Goal: Answer question/provide support: Share knowledge or assist other users

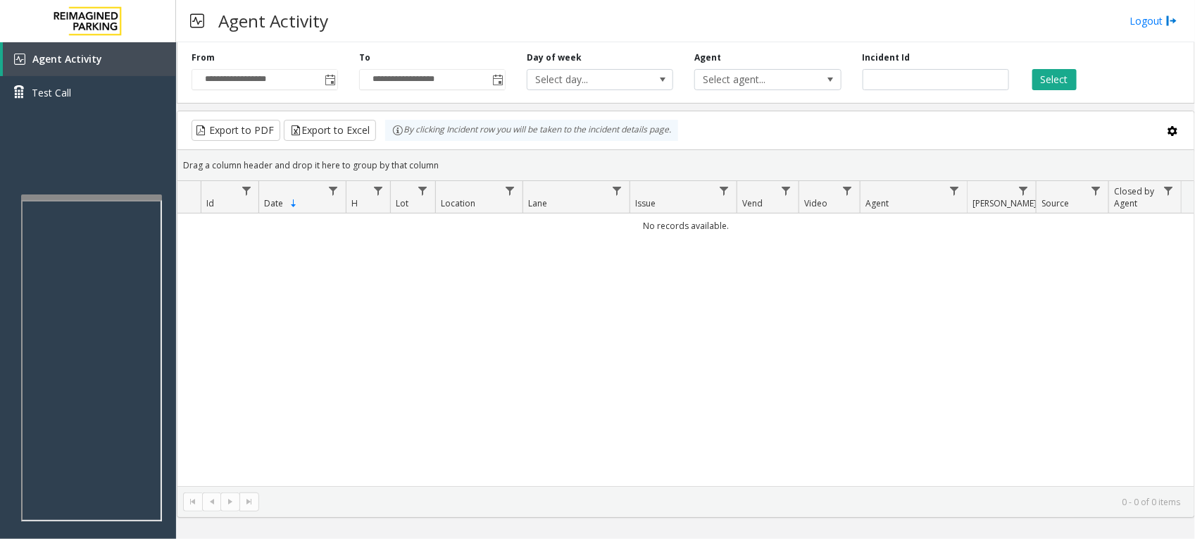
click at [719, 378] on div "No records available." at bounding box center [685, 349] width 1017 height 272
click at [590, 382] on div "No records available." at bounding box center [685, 349] width 1017 height 272
click at [120, 148] on div "Agent Activity Test Call" at bounding box center [88, 311] width 176 height 539
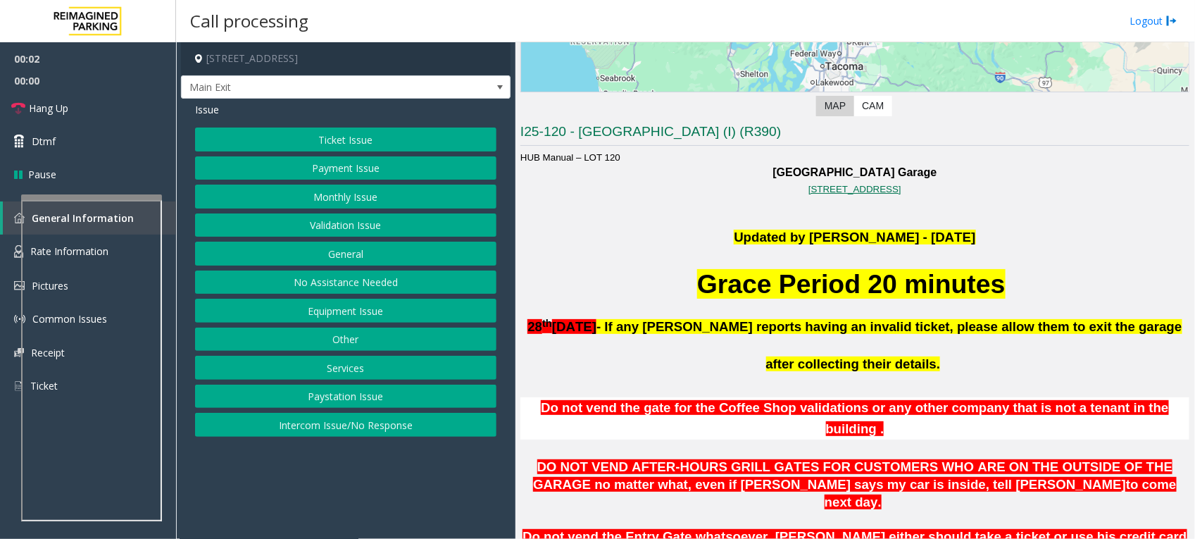
scroll to position [264, 0]
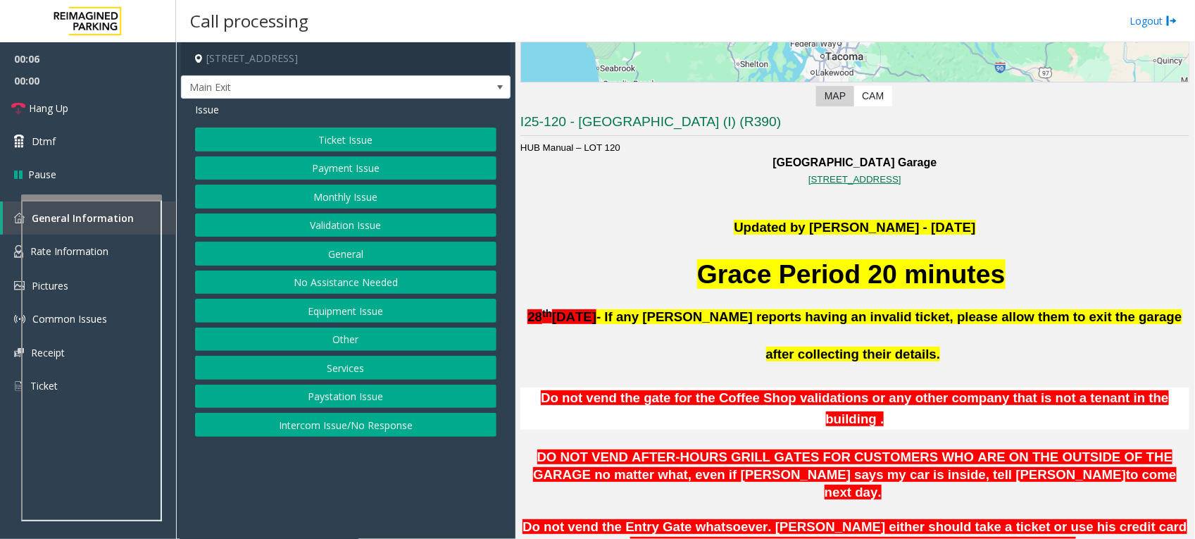
click at [706, 342] on p "[DATE] - If any [PERSON_NAME] reports having an invalid ticket, please allow th…" at bounding box center [854, 331] width 669 height 75
click at [756, 340] on p "[DATE] - If any [PERSON_NAME] reports having an invalid ticket, please allow th…" at bounding box center [854, 331] width 669 height 75
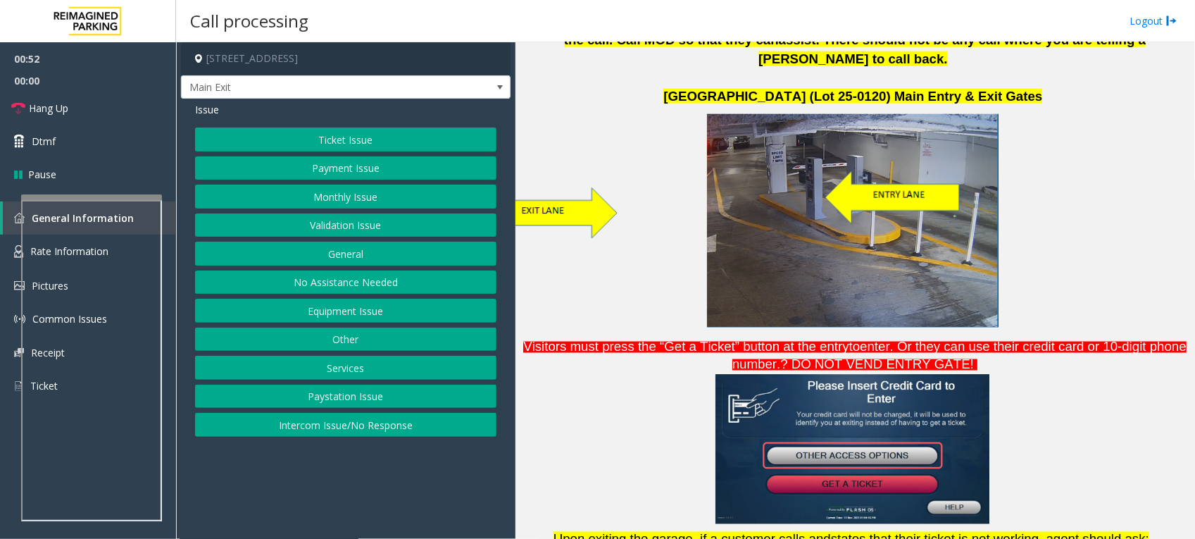
click at [1075, 373] on p at bounding box center [854, 451] width 669 height 156
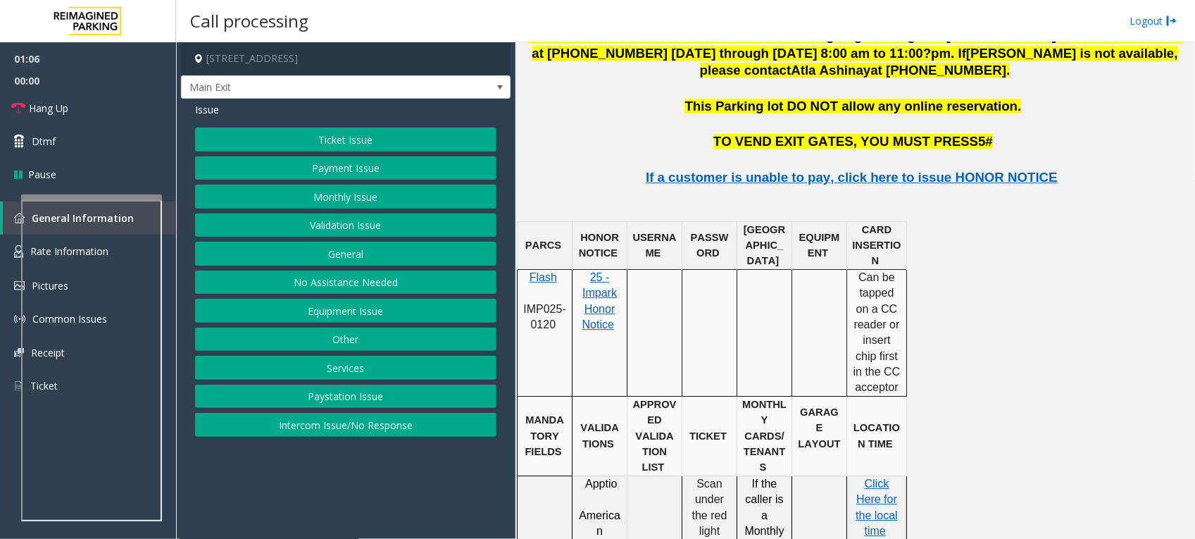
scroll to position [1880, 0]
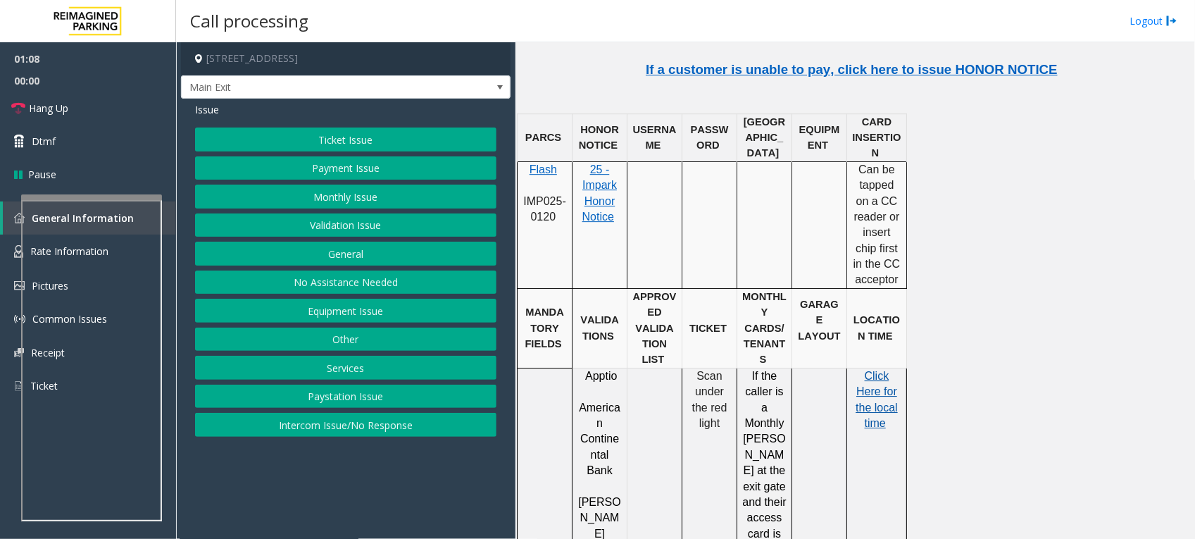
click at [879, 401] on span "the local time" at bounding box center [877, 414] width 42 height 27
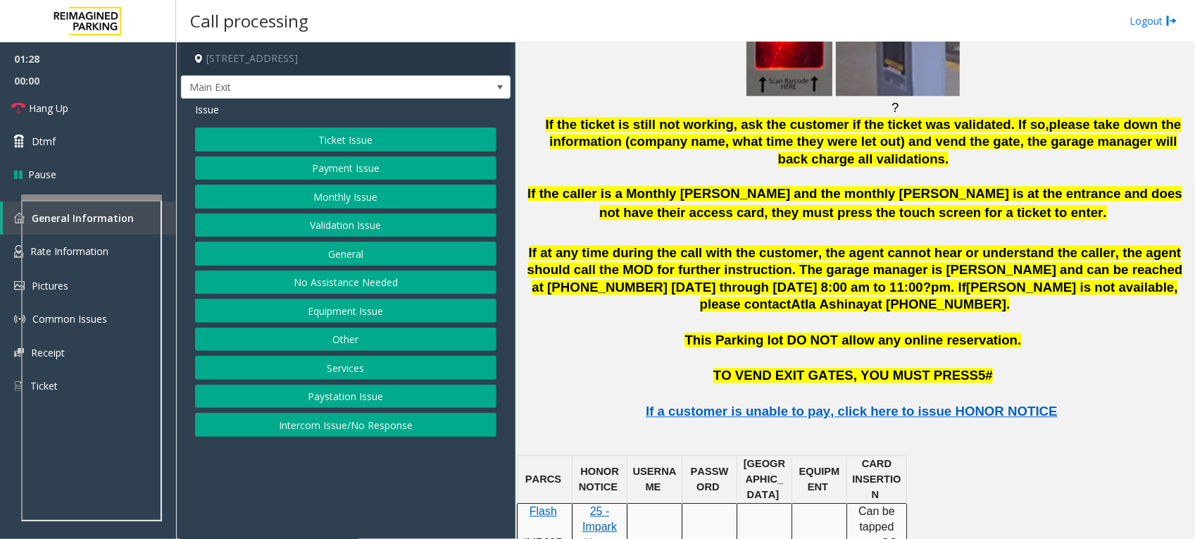
scroll to position [1528, 0]
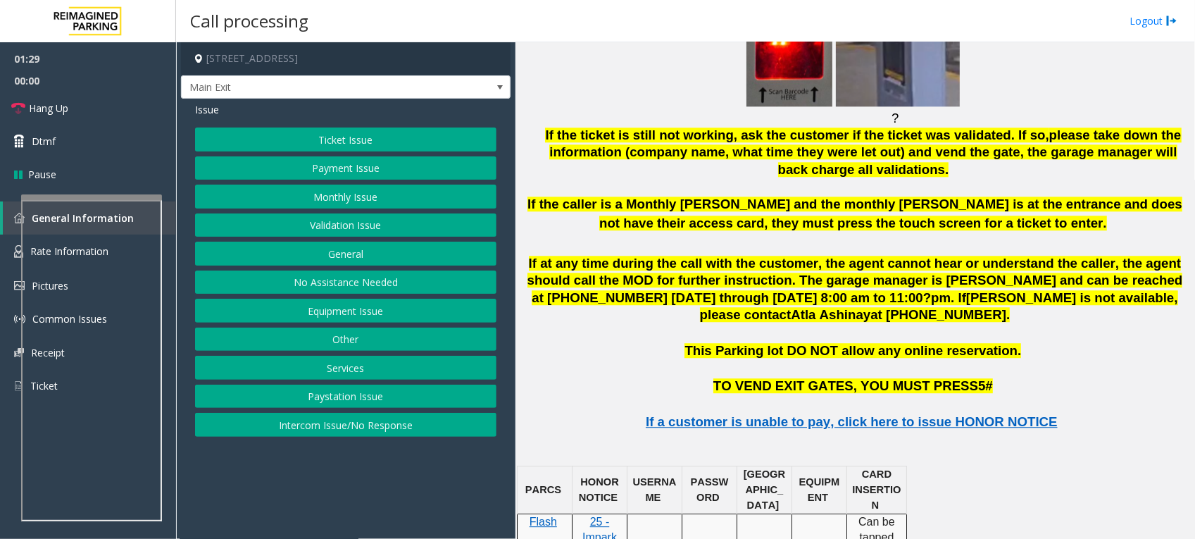
click at [965, 323] on p at bounding box center [854, 331] width 669 height 17
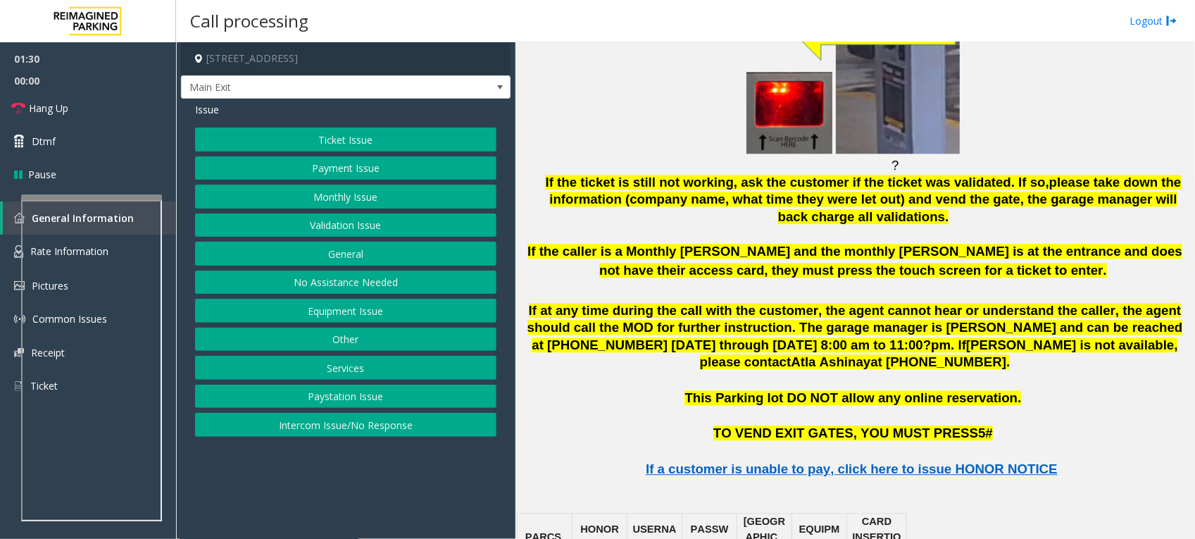
scroll to position [1440, 0]
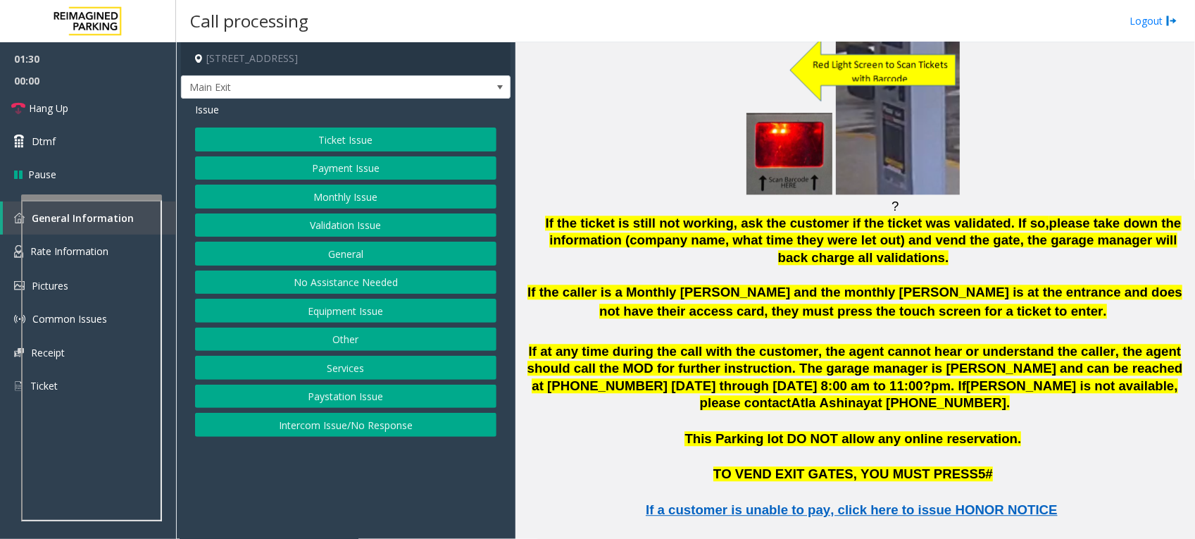
click at [825, 284] on b "If the caller is a Monthly [PERSON_NAME] and the monthly [PERSON_NAME] is at th…" at bounding box center [854, 301] width 655 height 34
click at [748, 284] on b "If the caller is a Monthly [PERSON_NAME] and the monthly [PERSON_NAME] is at th…" at bounding box center [854, 301] width 655 height 34
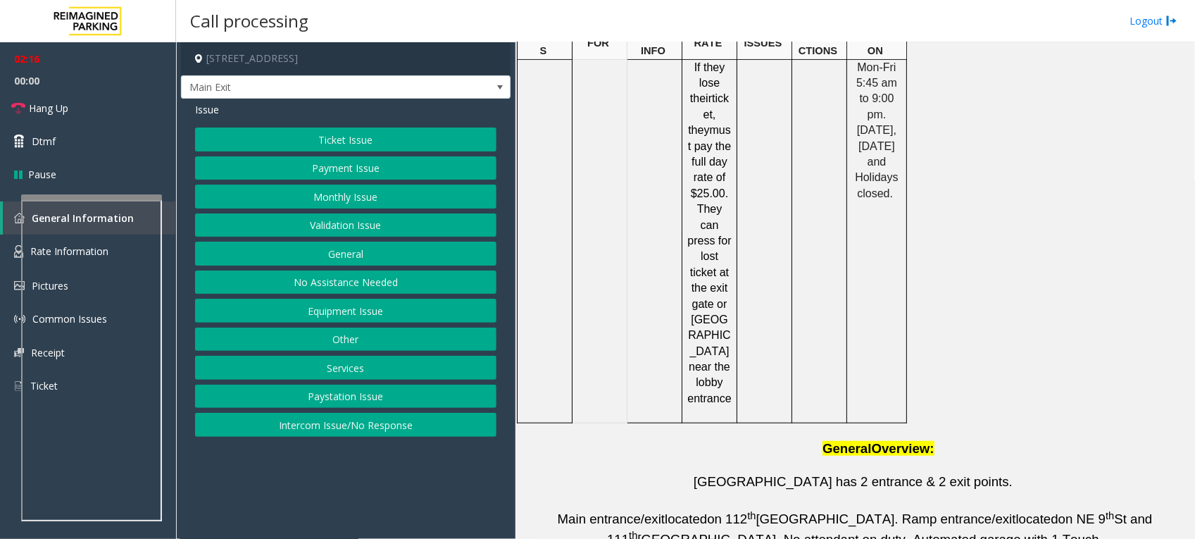
scroll to position [2888, 0]
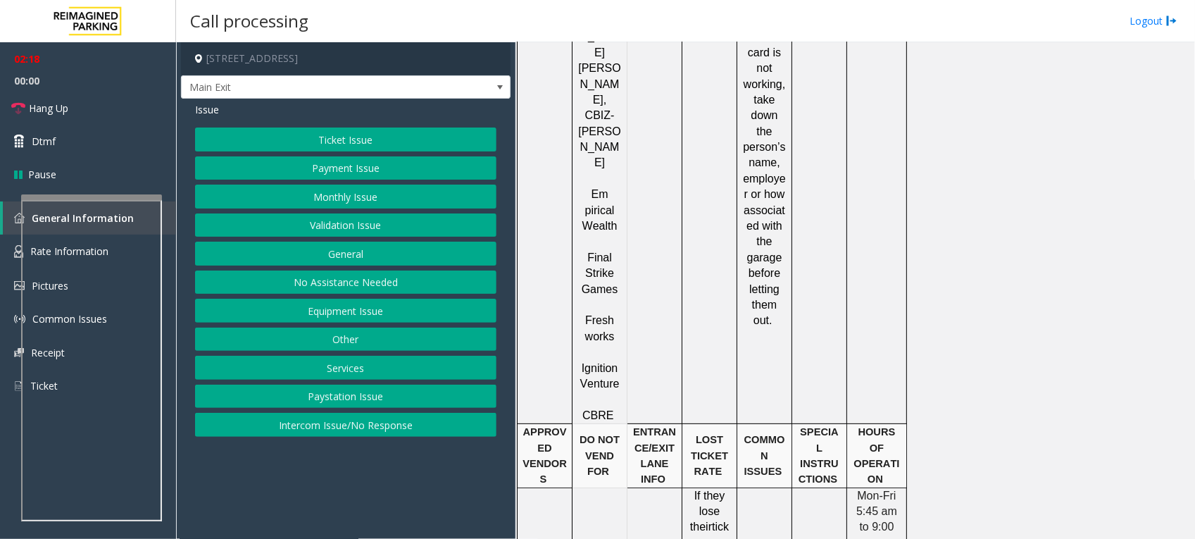
scroll to position [2360, 0]
click at [1099, 232] on div "PARCS HONOR NOTICE USERNAME PASSWORD PARIS EQUIPMENT CARD INSERTION Flash IMP02…" at bounding box center [853, 243] width 672 height 1219
click at [394, 225] on button "Validation Issue" at bounding box center [345, 225] width 301 height 24
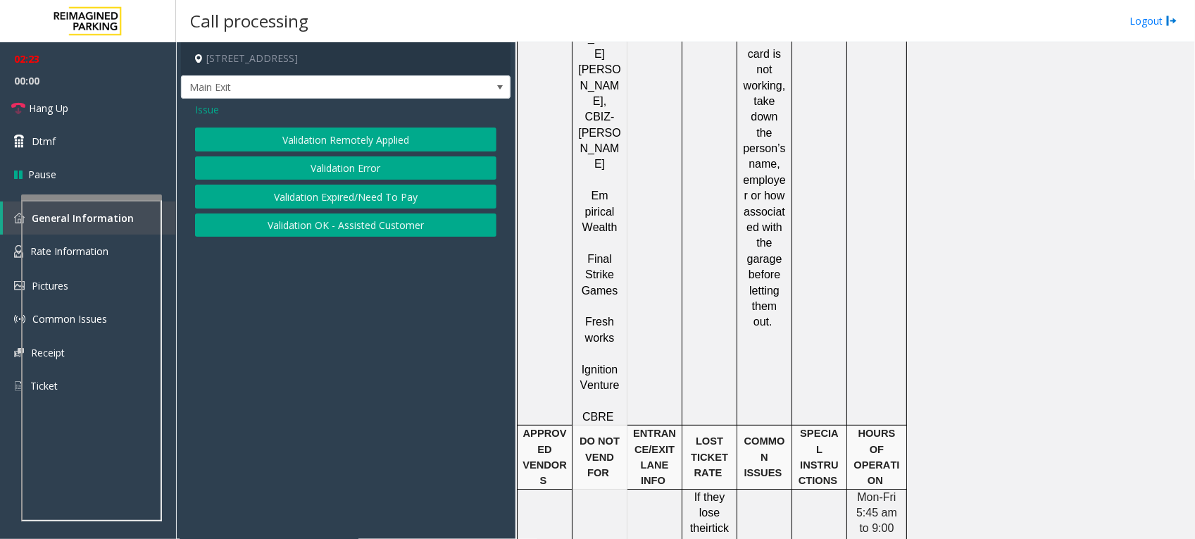
click at [395, 167] on button "Validation Error" at bounding box center [345, 168] width 301 height 24
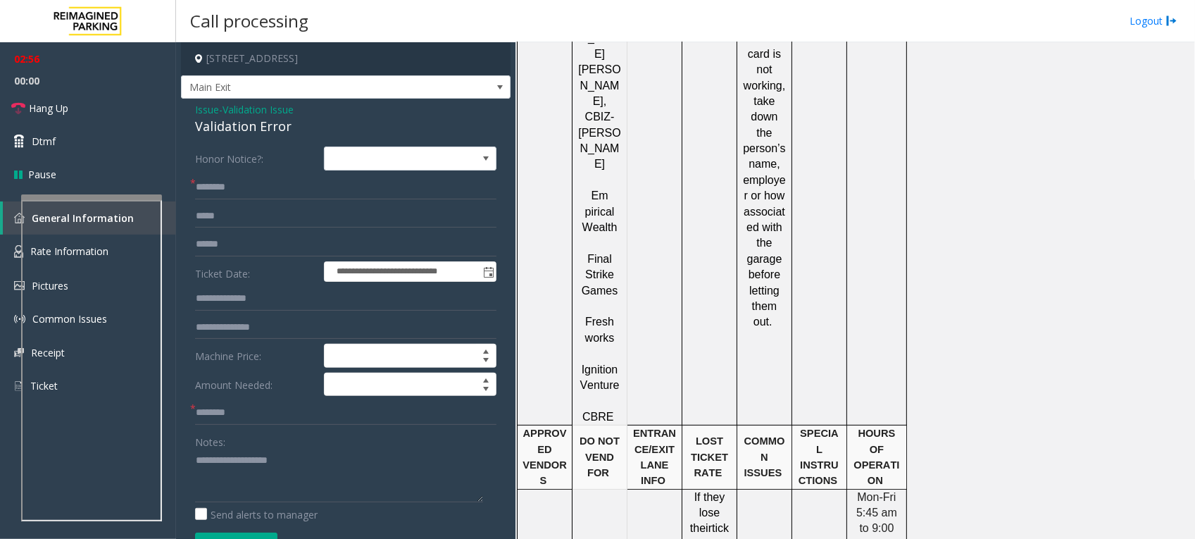
click at [589, 423] on div at bounding box center [599, 425] width 55 height 5
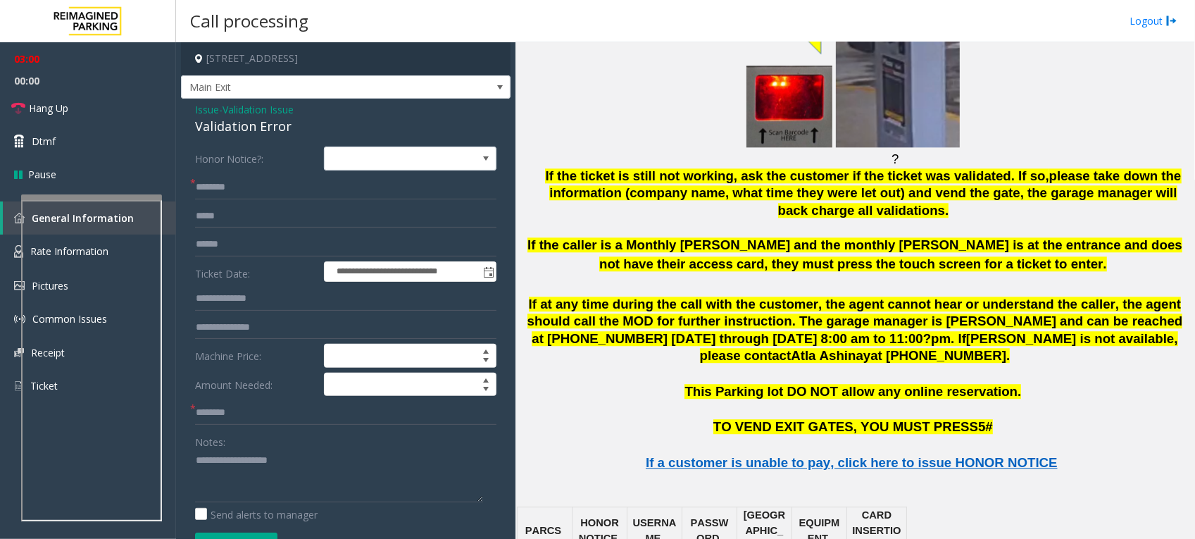
scroll to position [1479, 0]
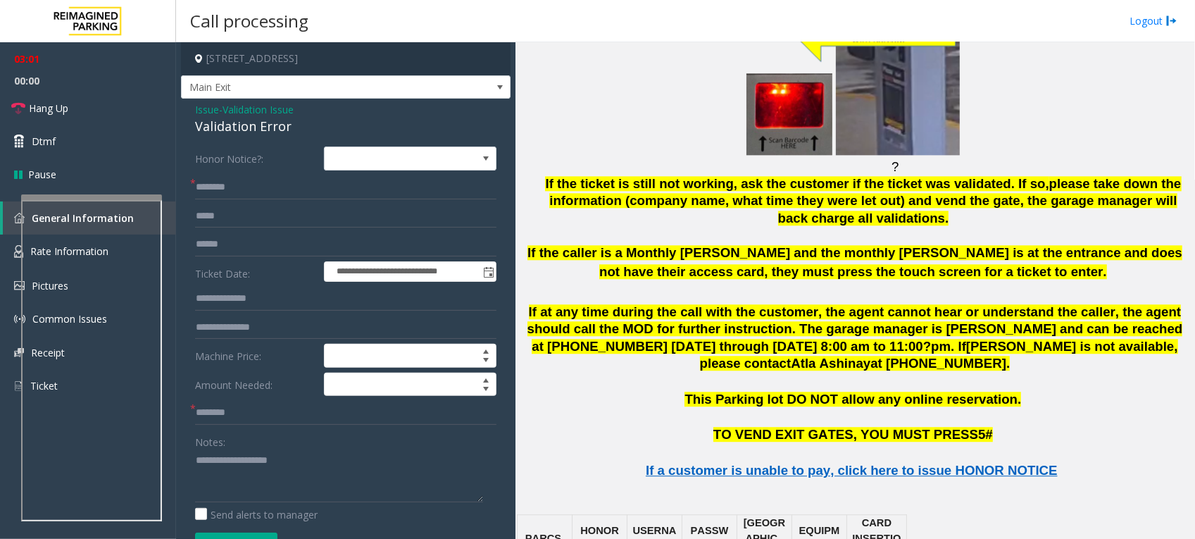
click at [761, 245] on b "If the caller is a Monthly [PERSON_NAME] and the monthly [PERSON_NAME] is at th…" at bounding box center [854, 262] width 655 height 34
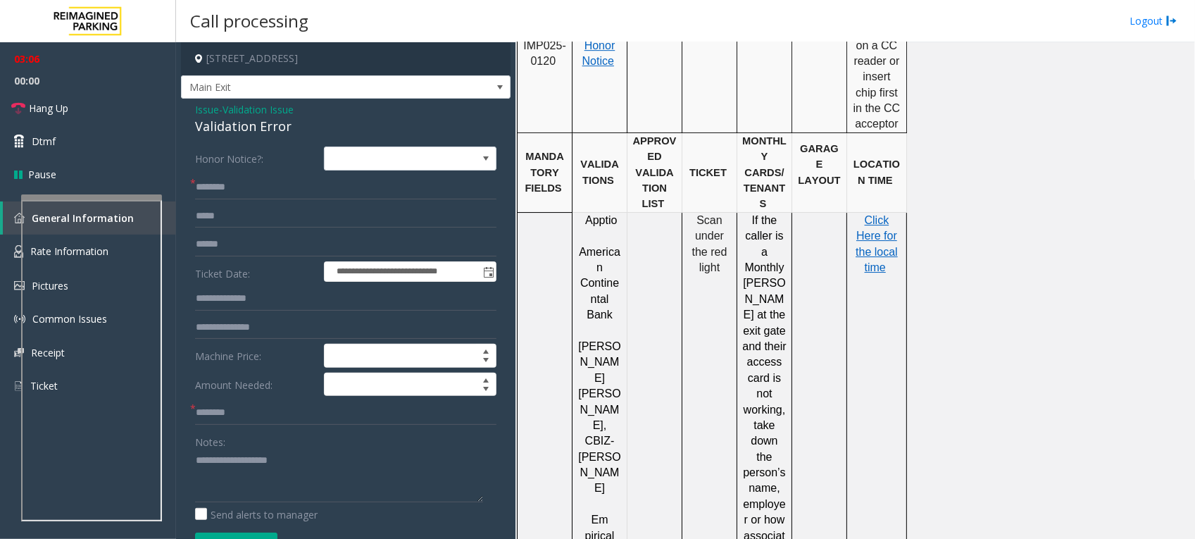
scroll to position [2008, 0]
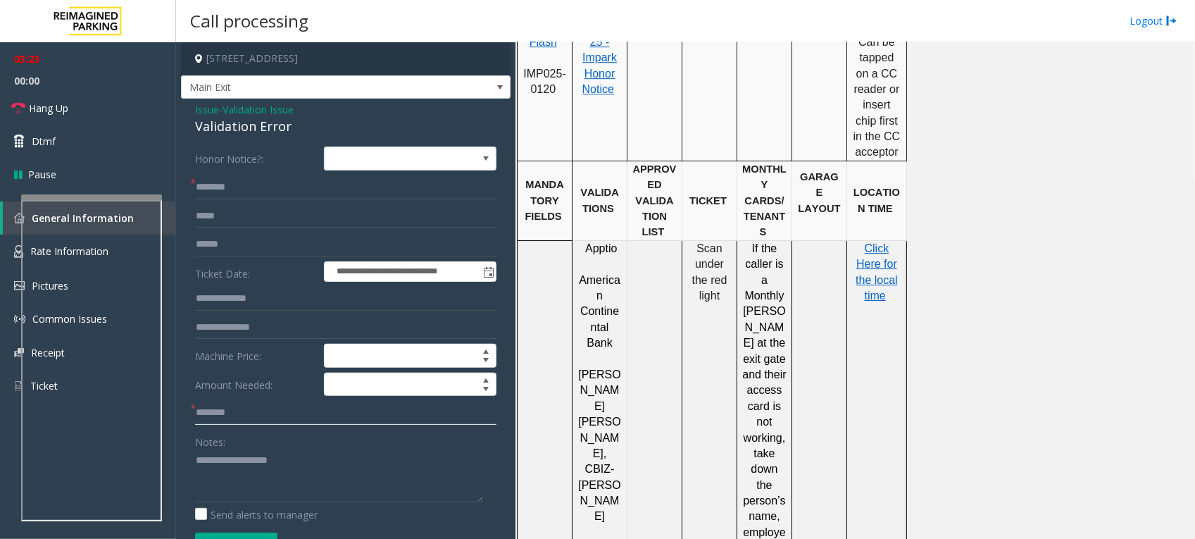
click at [308, 419] on input "text" at bounding box center [345, 413] width 301 height 24
paste input "**********"
type input "**********"
click at [888, 343] on td "Click Here for the local time" at bounding box center [877, 508] width 60 height 537
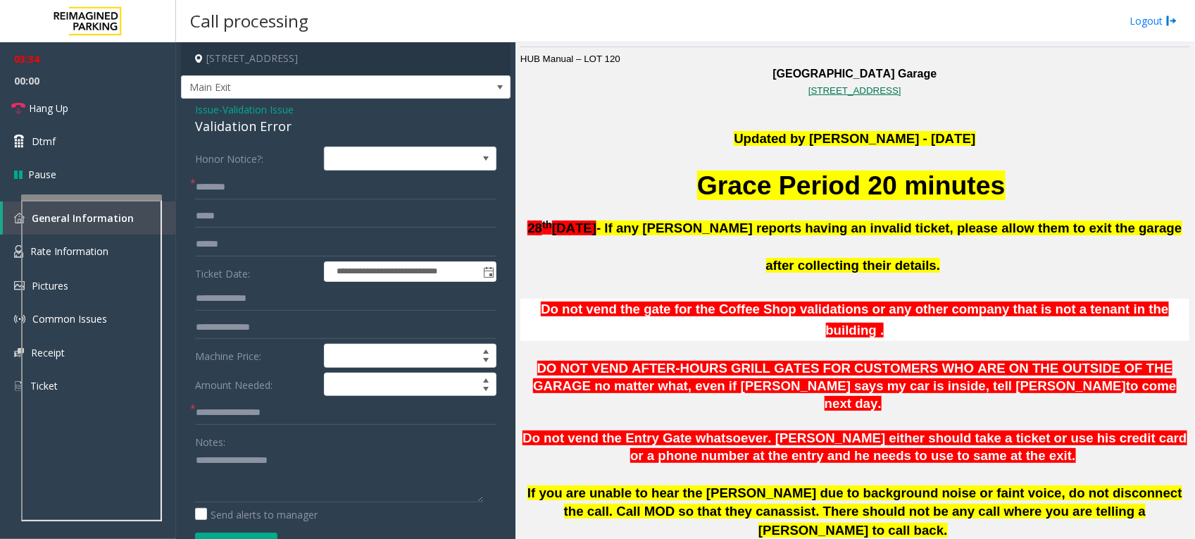
scroll to position [352, 0]
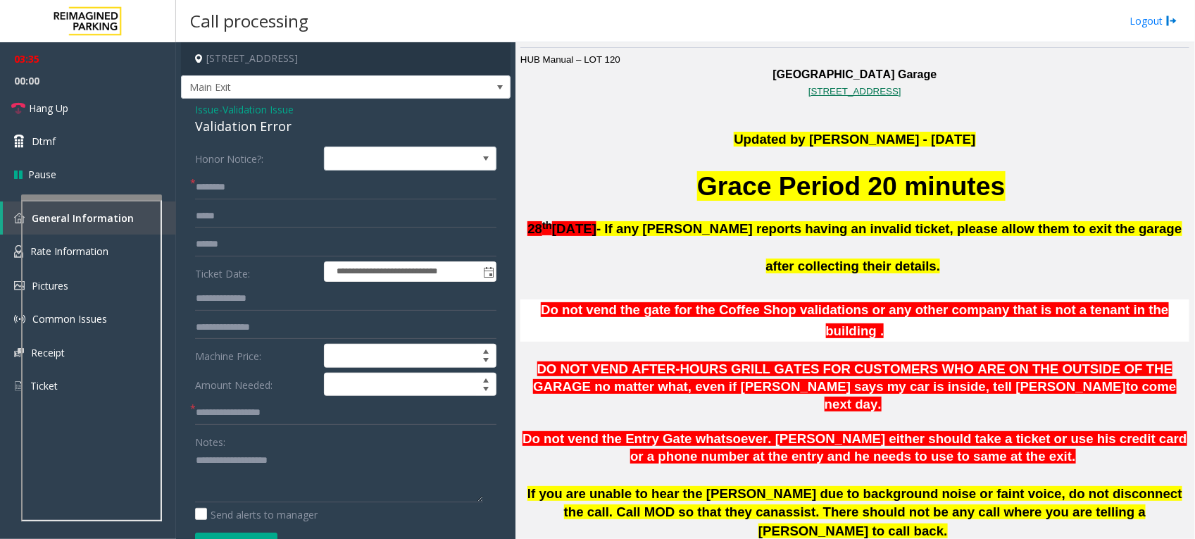
click at [663, 361] on span "DO NOT VEND AFTER-HOURS GRILL GATES FOR CUSTOMERS WHO ARE ON THE OUTSIDE OF THE…" at bounding box center [852, 377] width 639 height 32
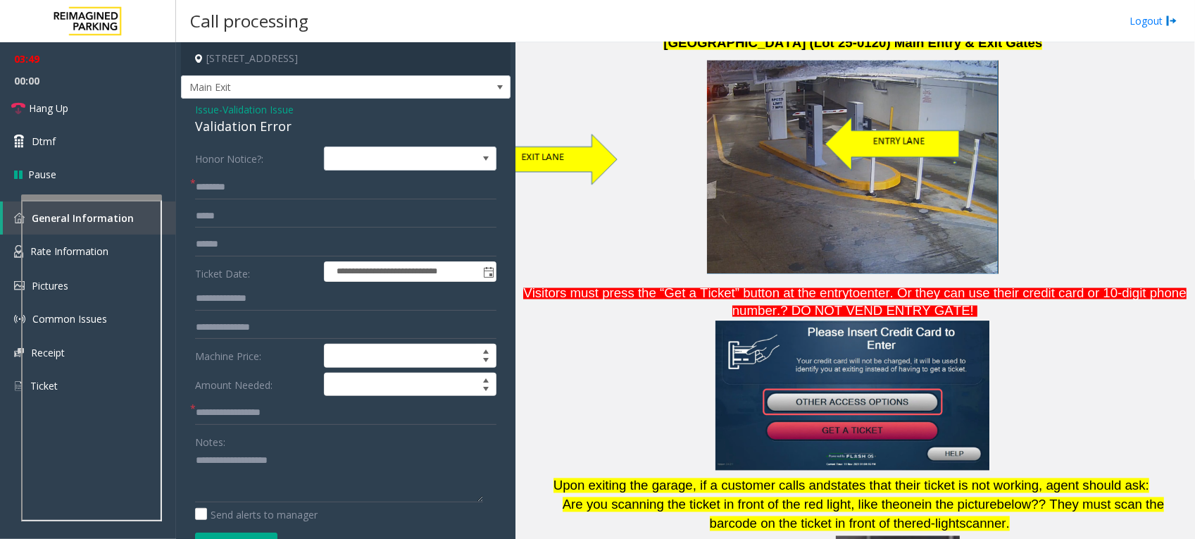
scroll to position [875, 0]
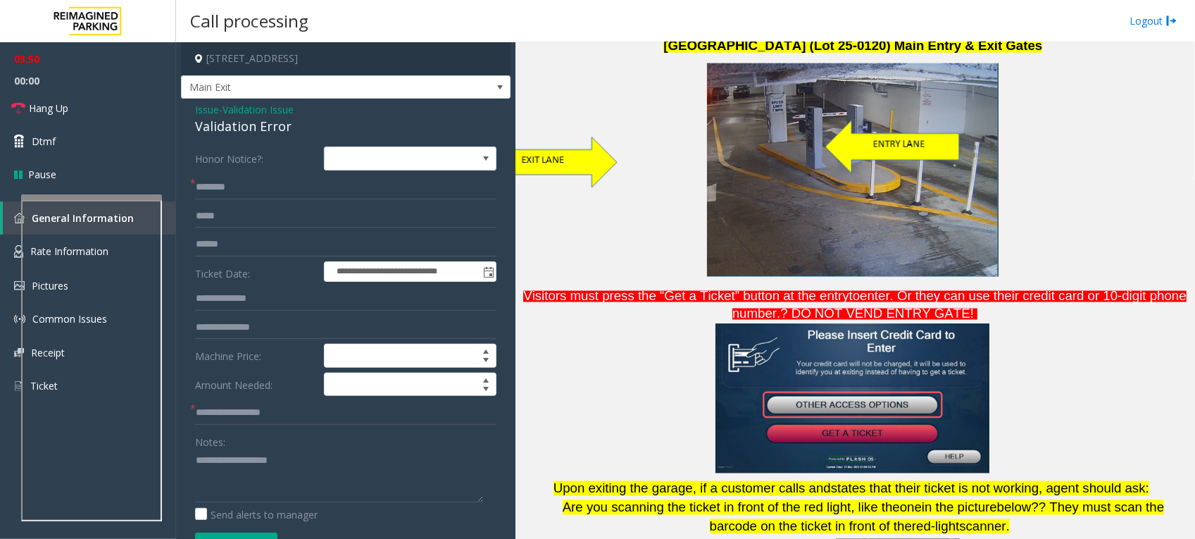
click at [1071, 201] on p at bounding box center [854, 171] width 669 height 218
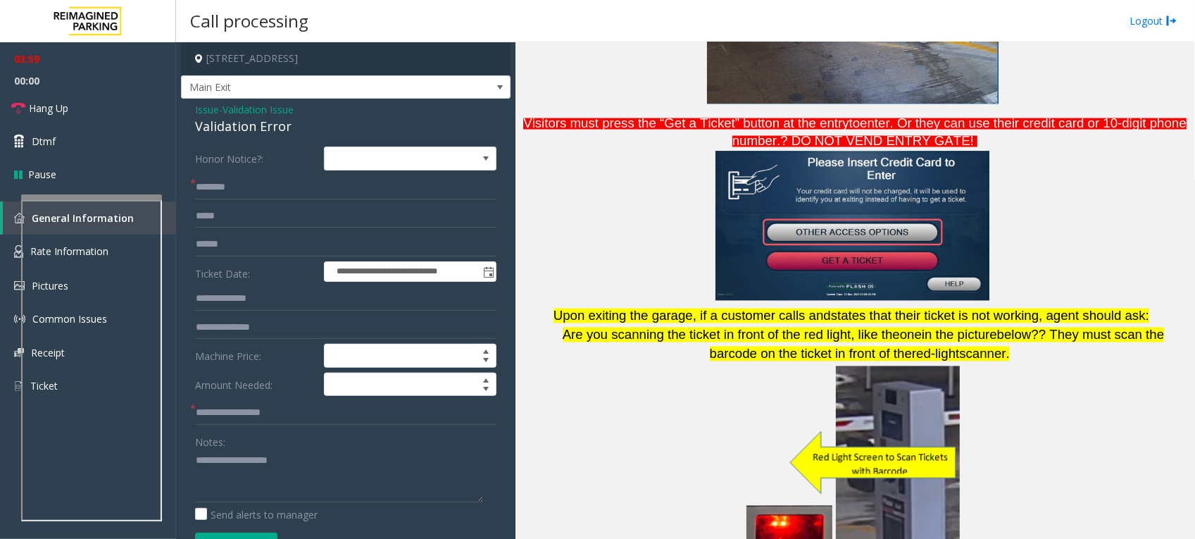
scroll to position [1036, 0]
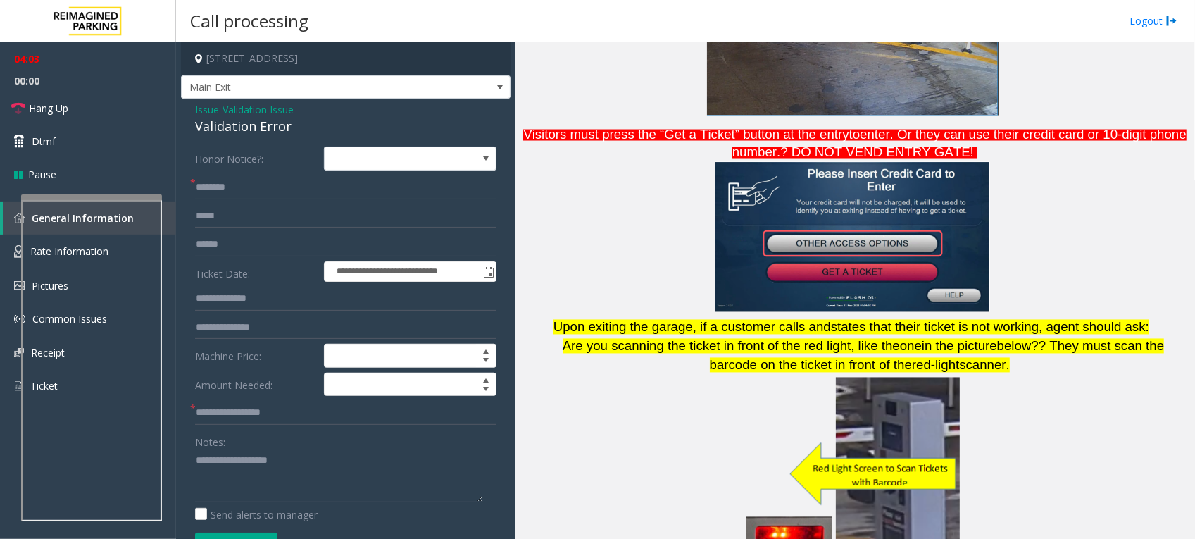
click at [1078, 320] on span "is not working, agent should ask:" at bounding box center [1053, 327] width 191 height 15
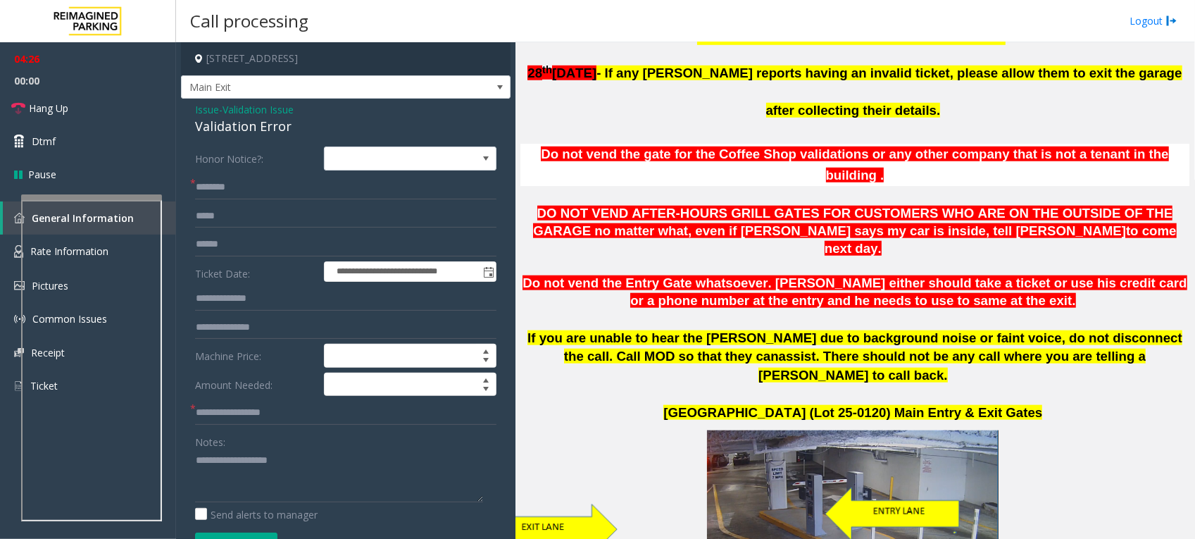
scroll to position [420, 0]
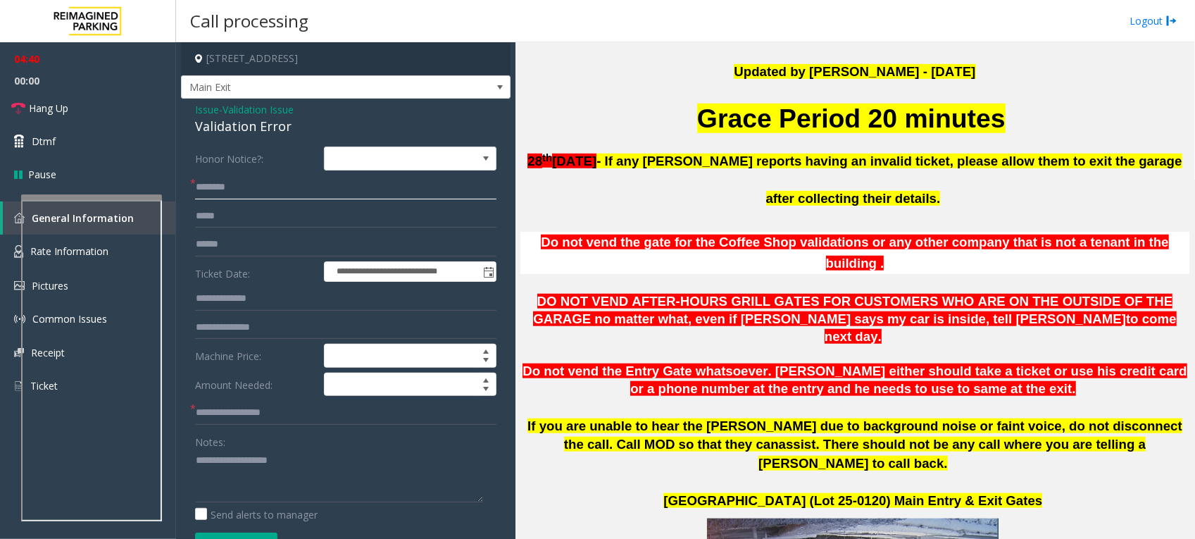
click at [283, 191] on input "text" at bounding box center [345, 187] width 301 height 24
click at [227, 244] on input "text" at bounding box center [345, 244] width 301 height 24
paste input "********"
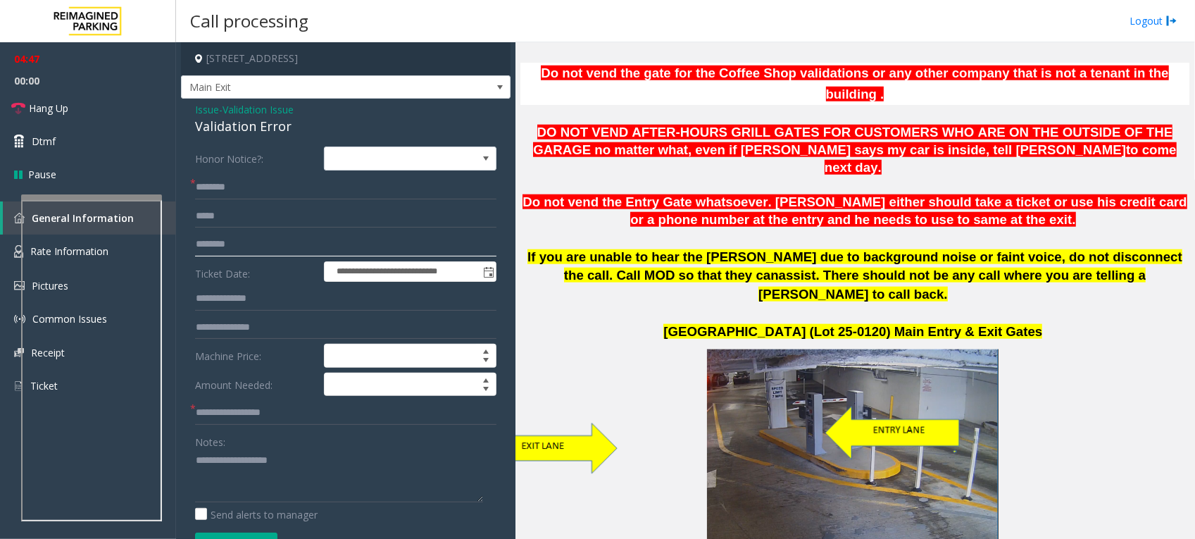
scroll to position [596, 0]
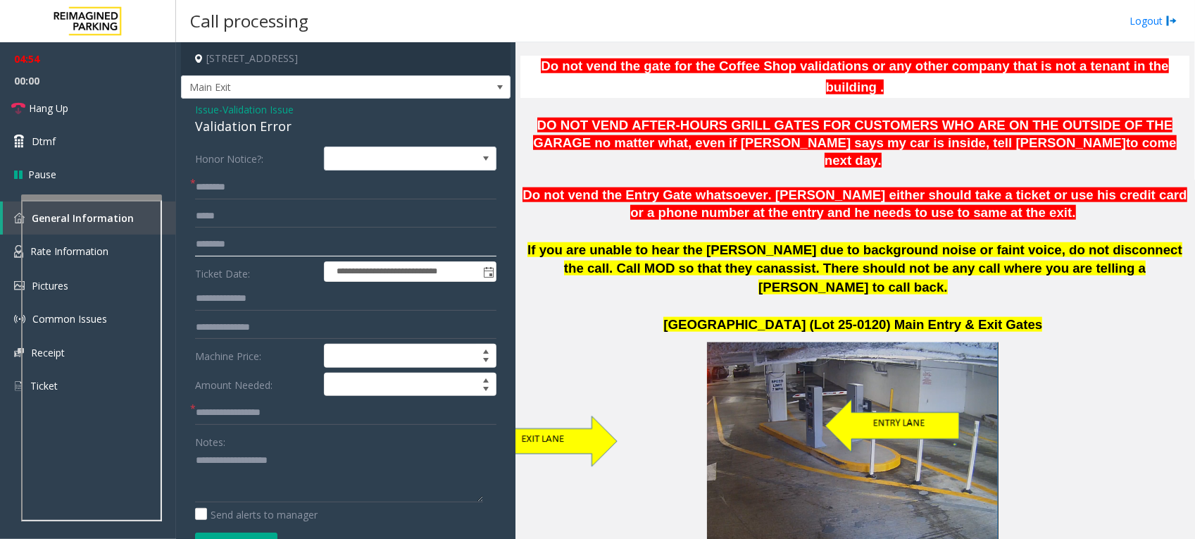
type input "********"
click at [1058, 341] on p at bounding box center [854, 450] width 669 height 218
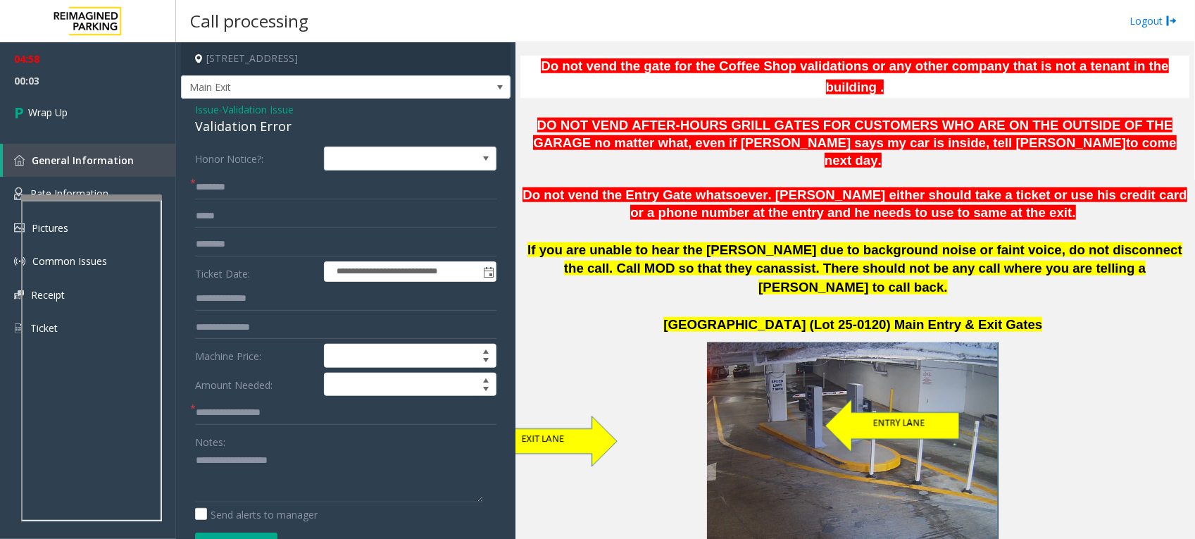
click at [603, 341] on p at bounding box center [854, 450] width 669 height 218
click at [306, 189] on input "text" at bounding box center [345, 187] width 301 height 24
type input "**"
drag, startPoint x: 294, startPoint y: 128, endPoint x: 182, endPoint y: 111, distance: 113.2
click at [182, 111] on div "**********" at bounding box center [346, 493] width 330 height 788
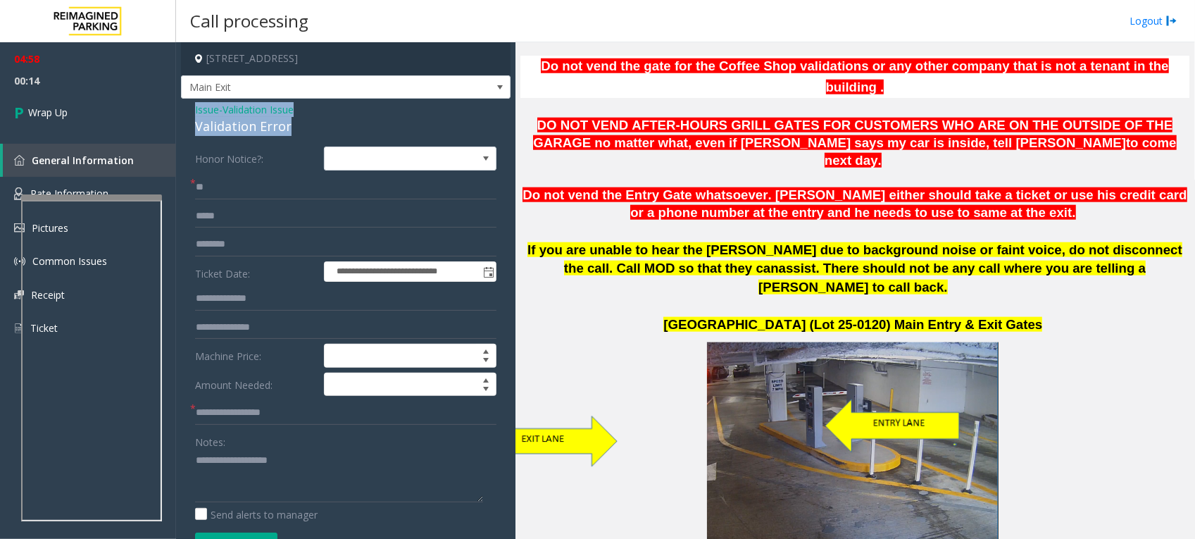
copy div "Issue - Validation Issue Validation Error"
click at [262, 437] on div "Notes:" at bounding box center [345, 466] width 301 height 73
click at [265, 444] on div "Notes:" at bounding box center [345, 466] width 301 height 73
drag, startPoint x: 259, startPoint y: 451, endPoint x: 245, endPoint y: 456, distance: 14.9
click at [252, 455] on textarea at bounding box center [339, 475] width 288 height 53
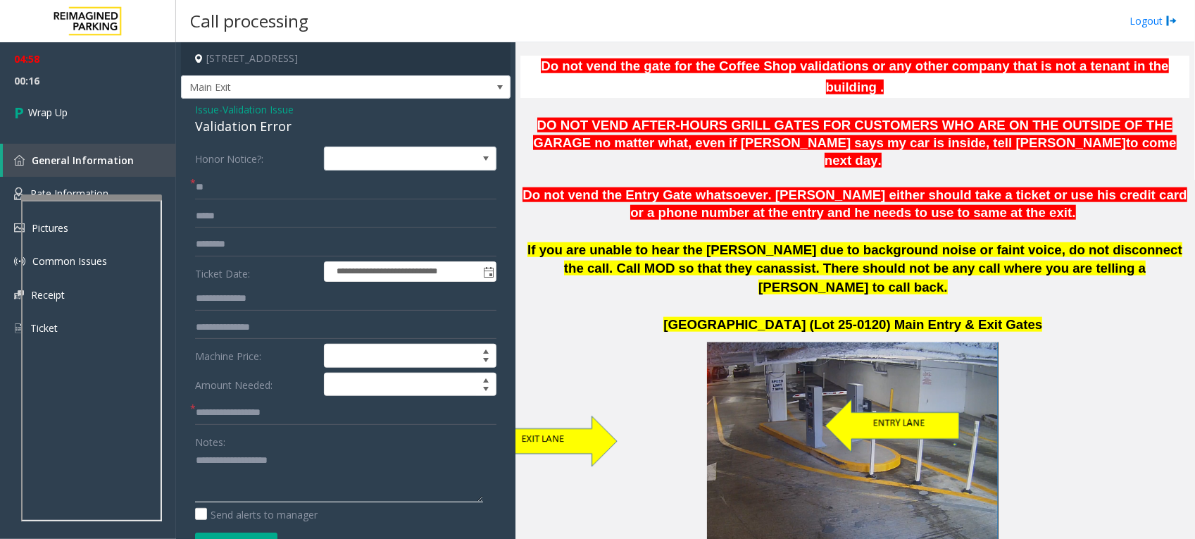
paste textarea "**********"
click at [352, 456] on textarea at bounding box center [339, 475] width 288 height 53
type textarea "**********"
click at [284, 308] on input "text" at bounding box center [345, 299] width 301 height 24
paste input "*****"
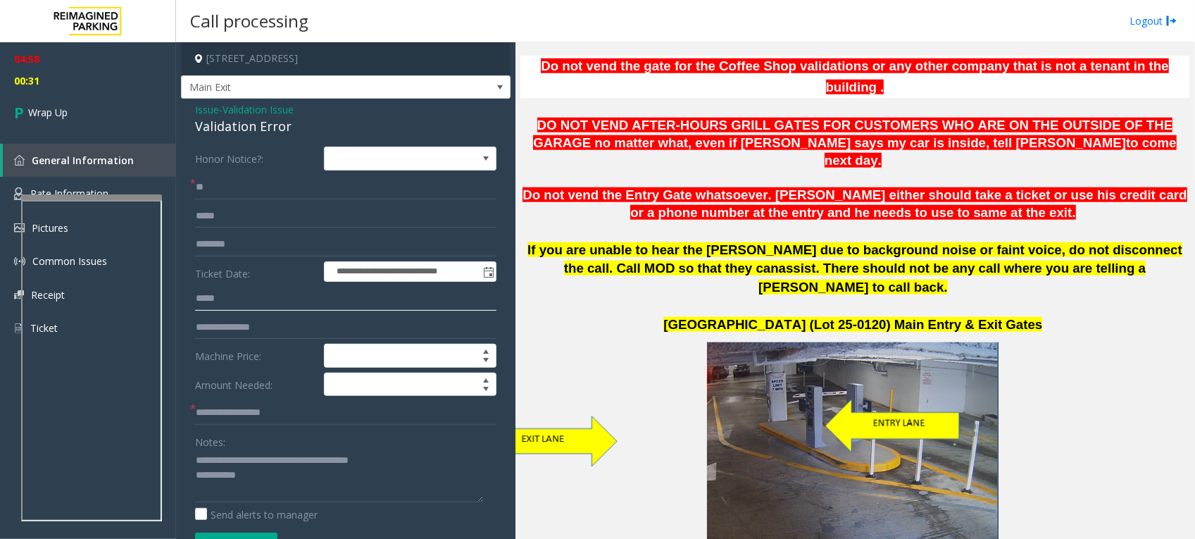
type input "*****"
click at [296, 480] on textarea at bounding box center [339, 475] width 288 height 53
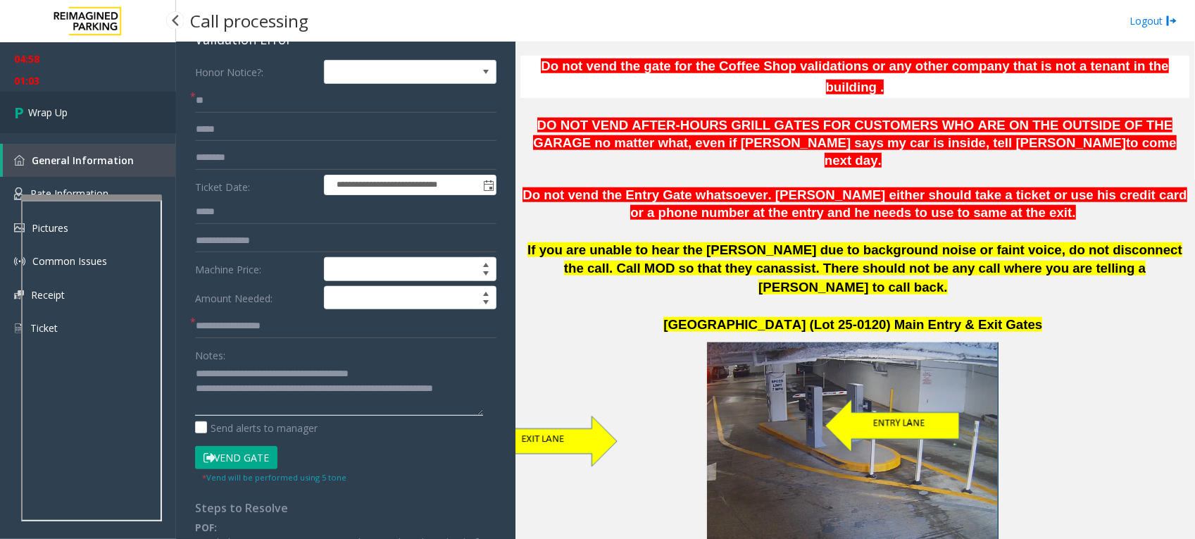
scroll to position [85, 0]
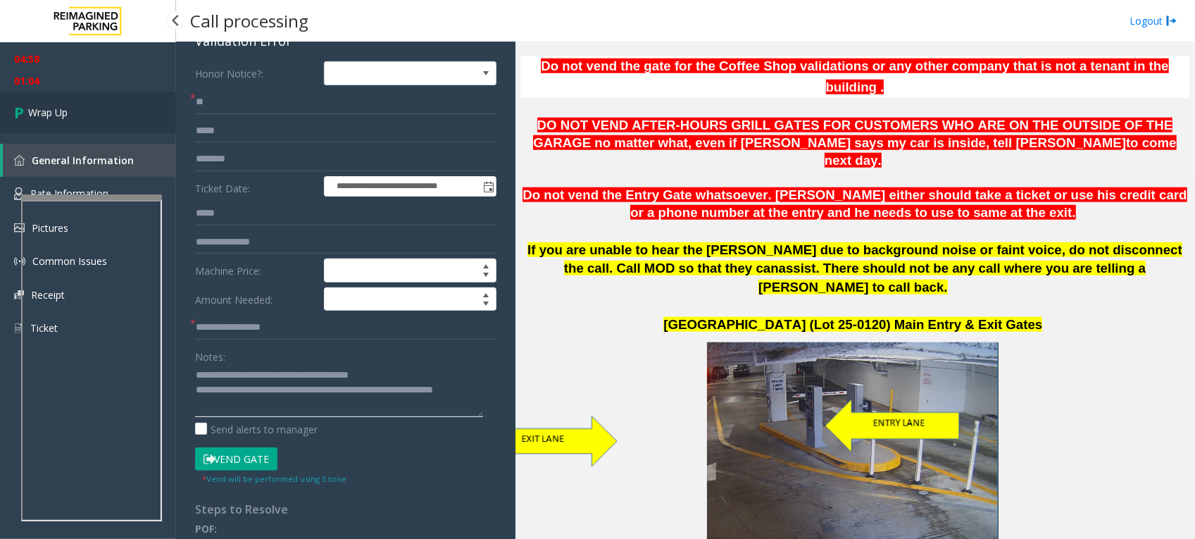
type textarea "**********"
click at [47, 106] on span "Wrap Up" at bounding box center [47, 112] width 39 height 15
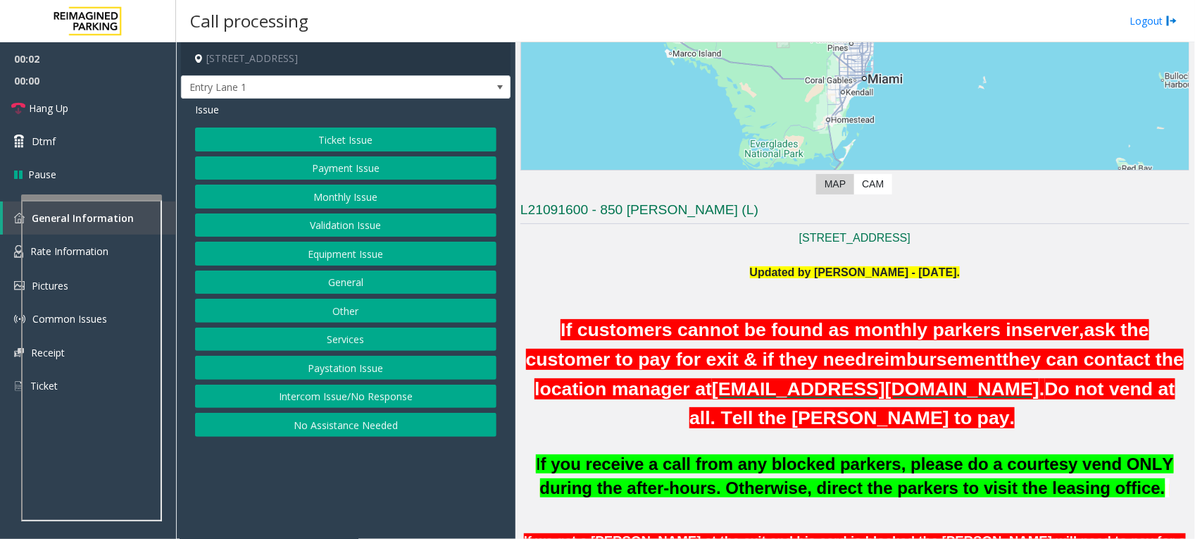
scroll to position [264, 0]
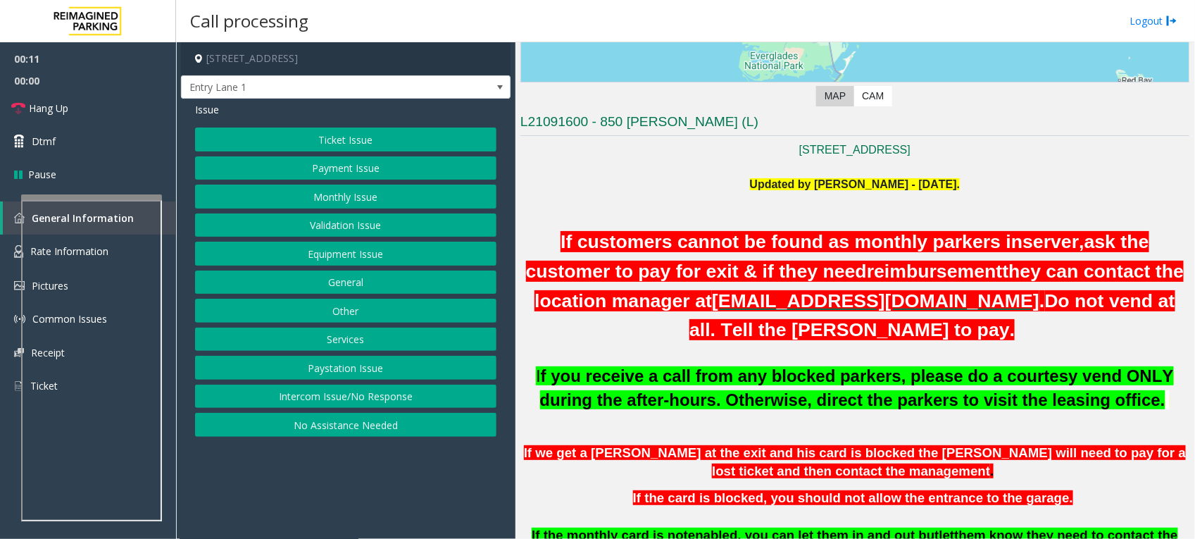
click at [416, 391] on button "Intercom Issue/No Response" at bounding box center [345, 396] width 301 height 24
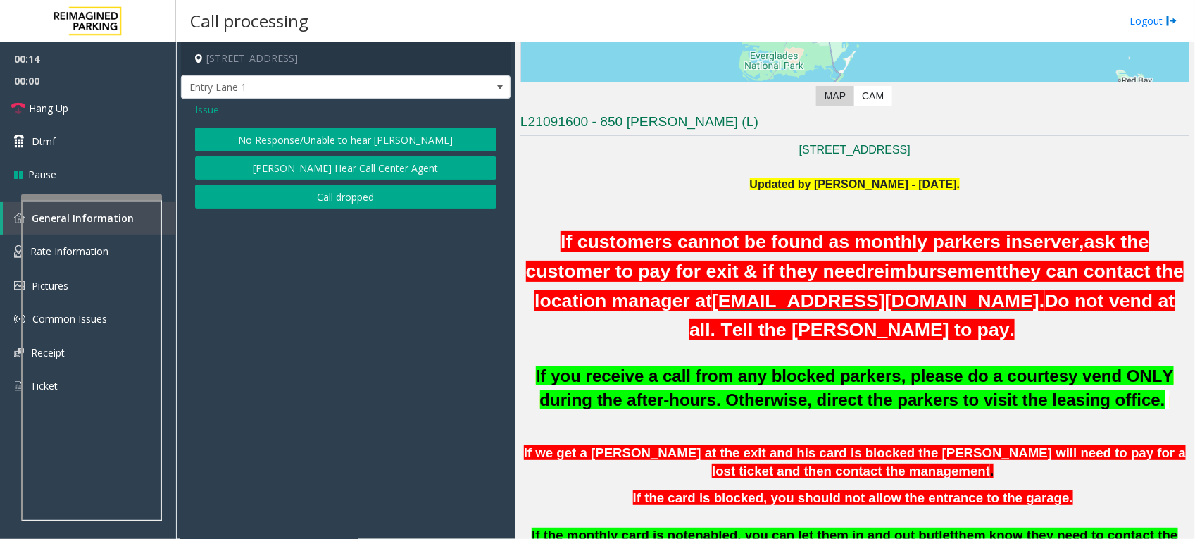
click at [389, 131] on button "No Response/Unable to hear [PERSON_NAME]" at bounding box center [345, 139] width 301 height 24
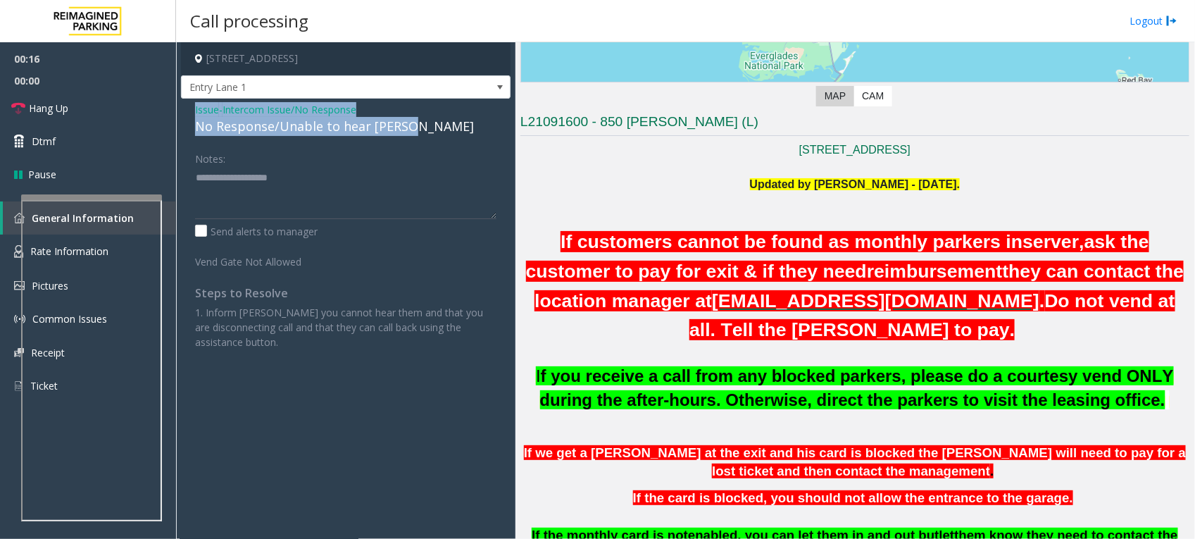
drag, startPoint x: 425, startPoint y: 125, endPoint x: 195, endPoint y: 108, distance: 230.2
click at [195, 108] on div "Issue - Intercom Issue/No Response No Response/Unable to hear [PERSON_NAME]" at bounding box center [345, 119] width 301 height 34
copy div "Issue - Intercom Issue/No Response No Response/Unable to hear [PERSON_NAME]"
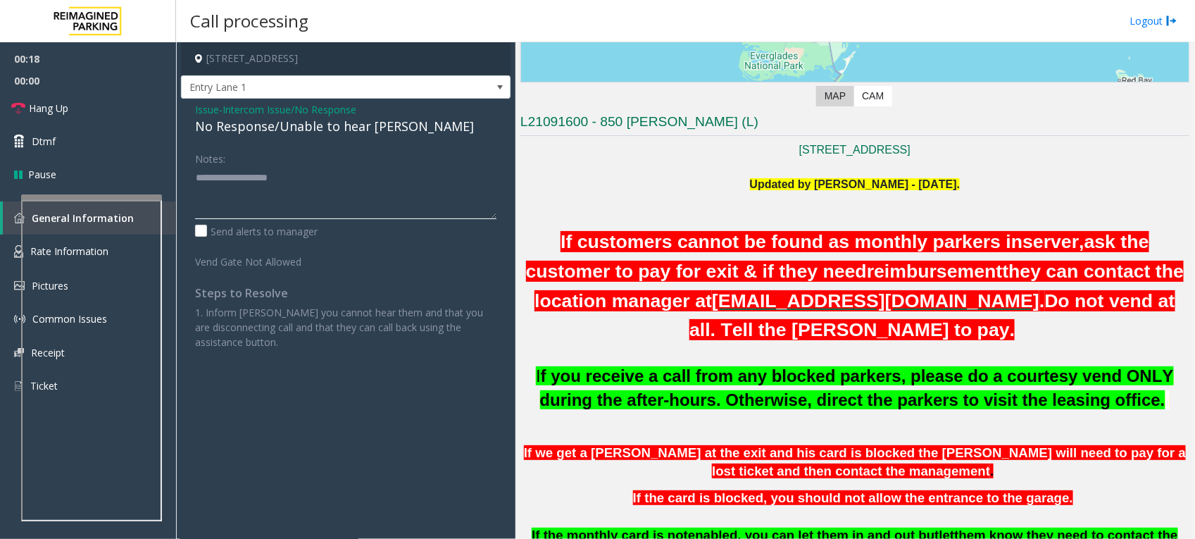
click at [296, 167] on textarea at bounding box center [345, 192] width 301 height 53
paste textarea "**********"
click at [393, 185] on textarea at bounding box center [345, 192] width 301 height 53
click at [394, 173] on textarea at bounding box center [345, 192] width 301 height 53
type textarea "**********"
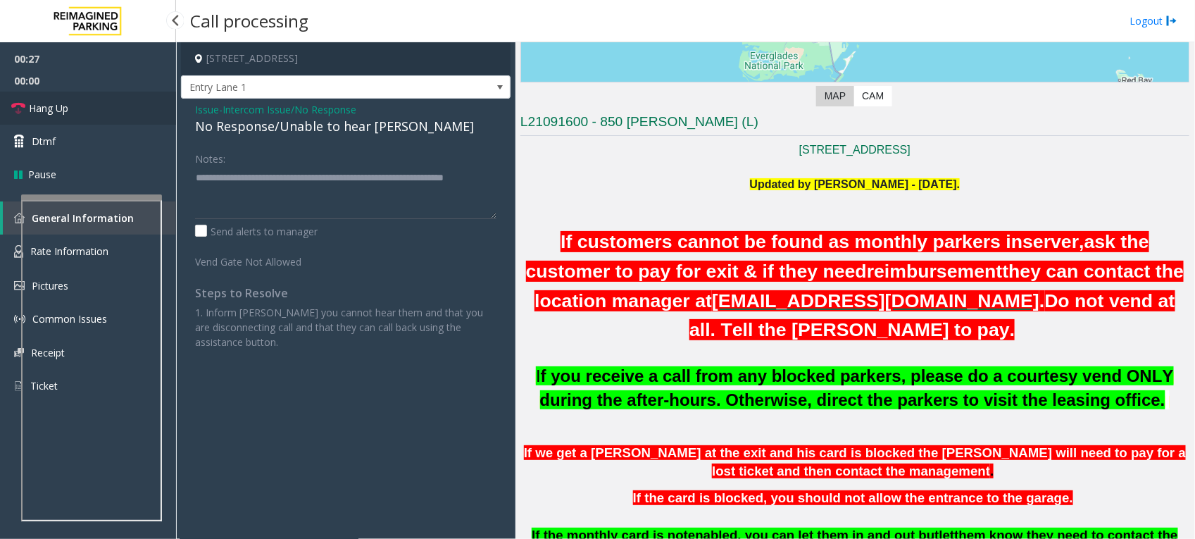
click at [97, 106] on link "Hang Up" at bounding box center [88, 108] width 176 height 33
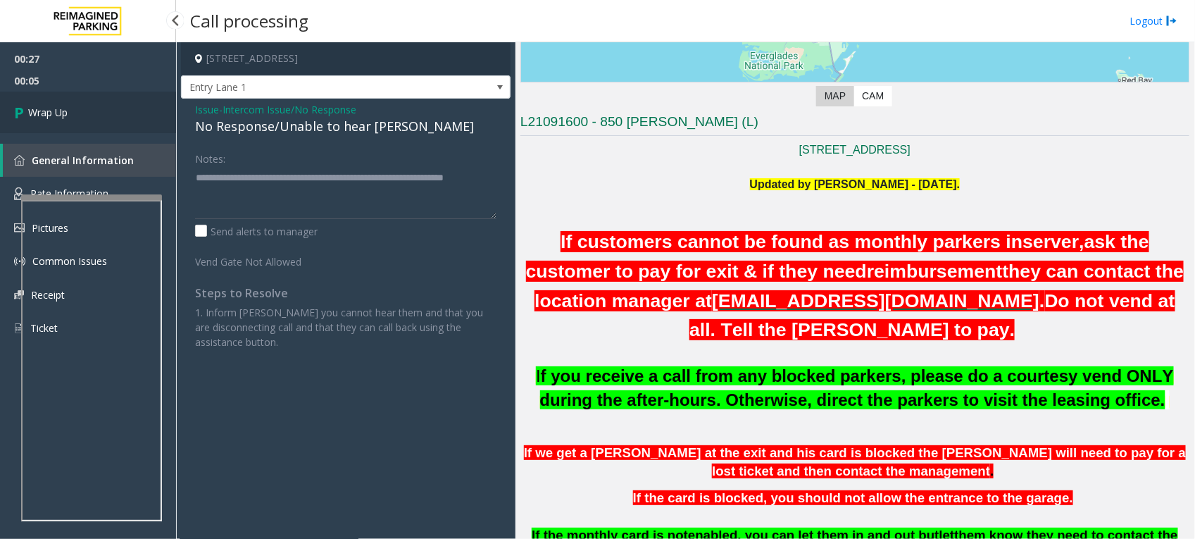
click at [37, 106] on span "Wrap Up" at bounding box center [47, 112] width 39 height 15
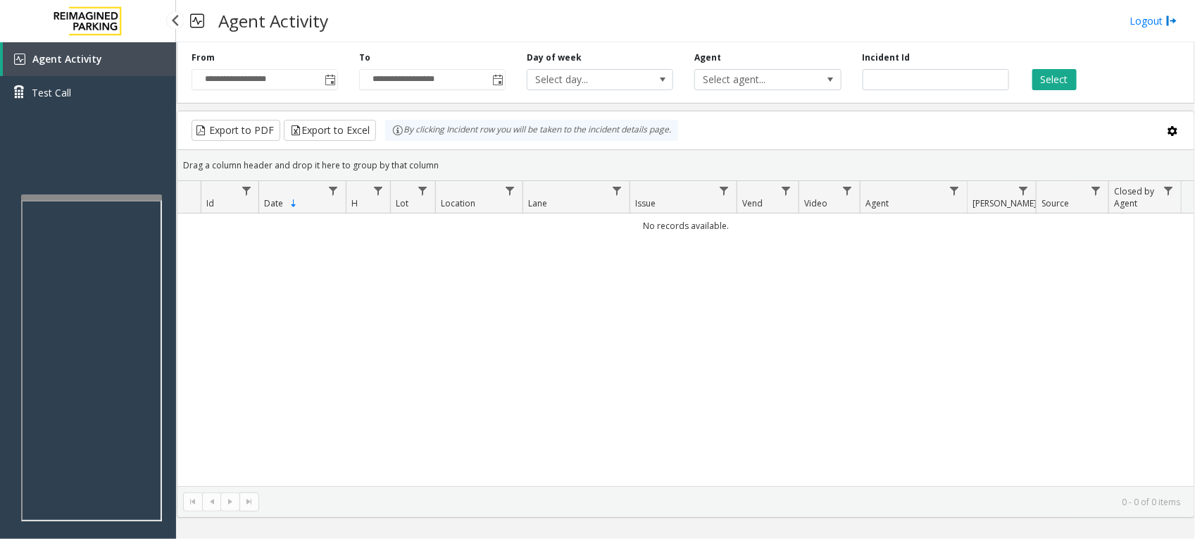
click at [70, 149] on div "Agent Activity Test Call" at bounding box center [88, 311] width 176 height 539
click at [372, 371] on div "No records available." at bounding box center [685, 349] width 1017 height 272
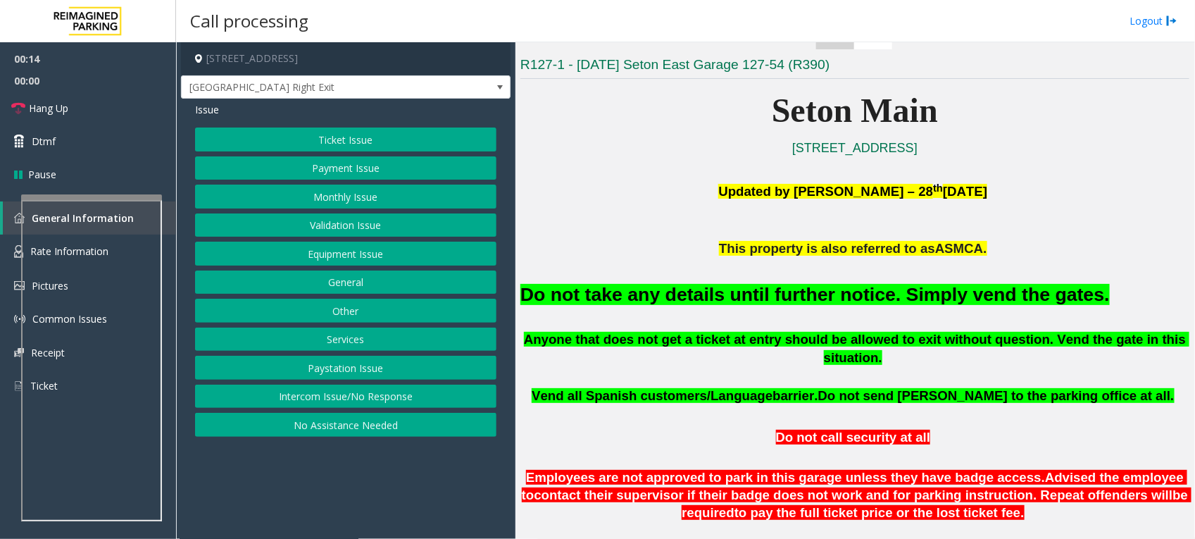
scroll to position [352, 0]
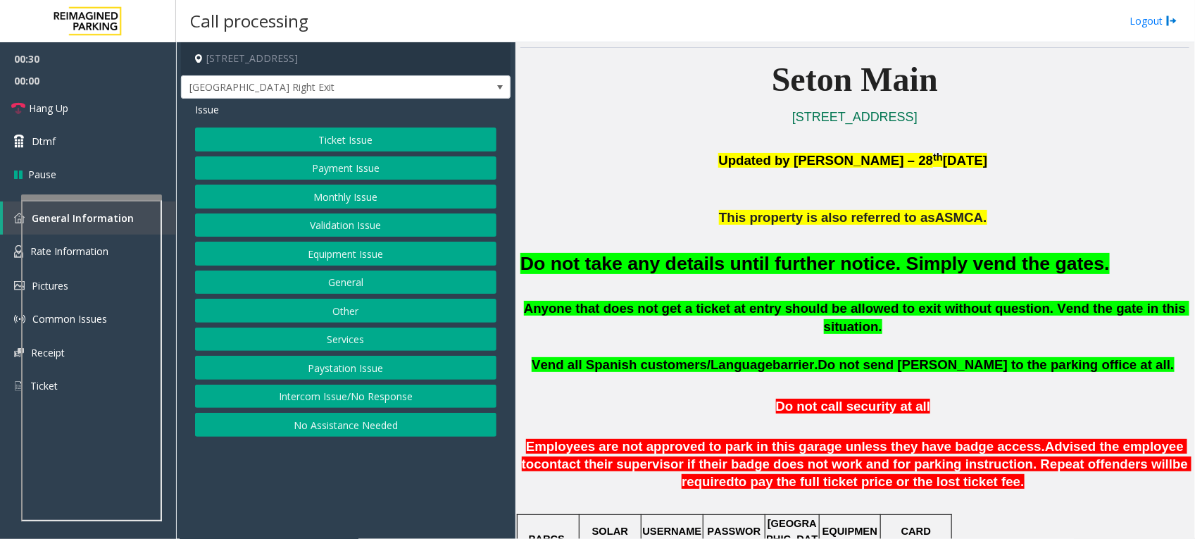
click at [389, 220] on button "Validation Issue" at bounding box center [345, 225] width 301 height 24
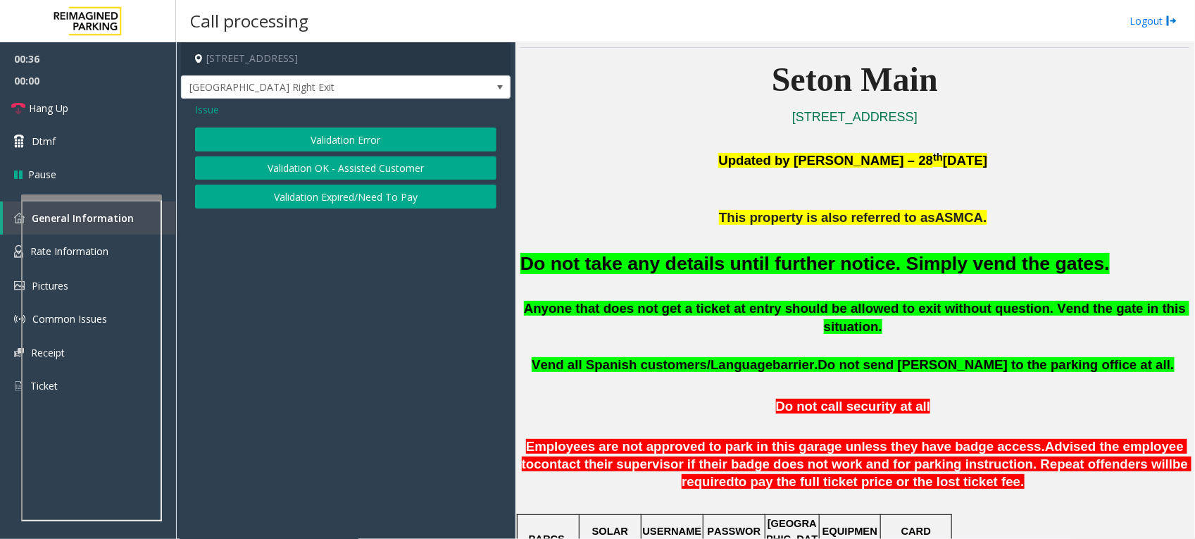
click at [402, 132] on button "Validation Error" at bounding box center [345, 139] width 301 height 24
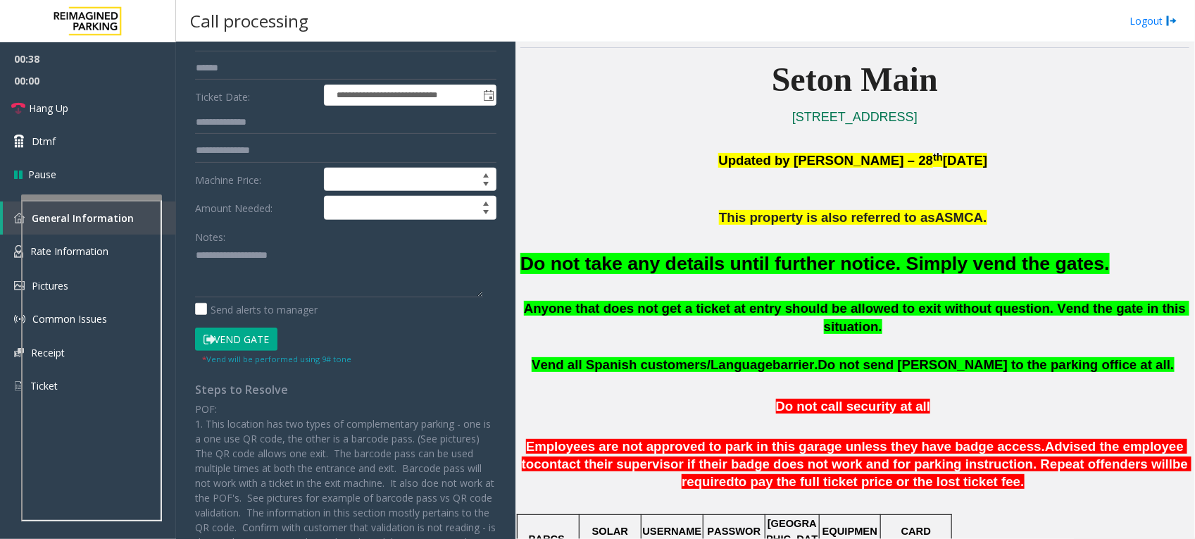
scroll to position [88, 0]
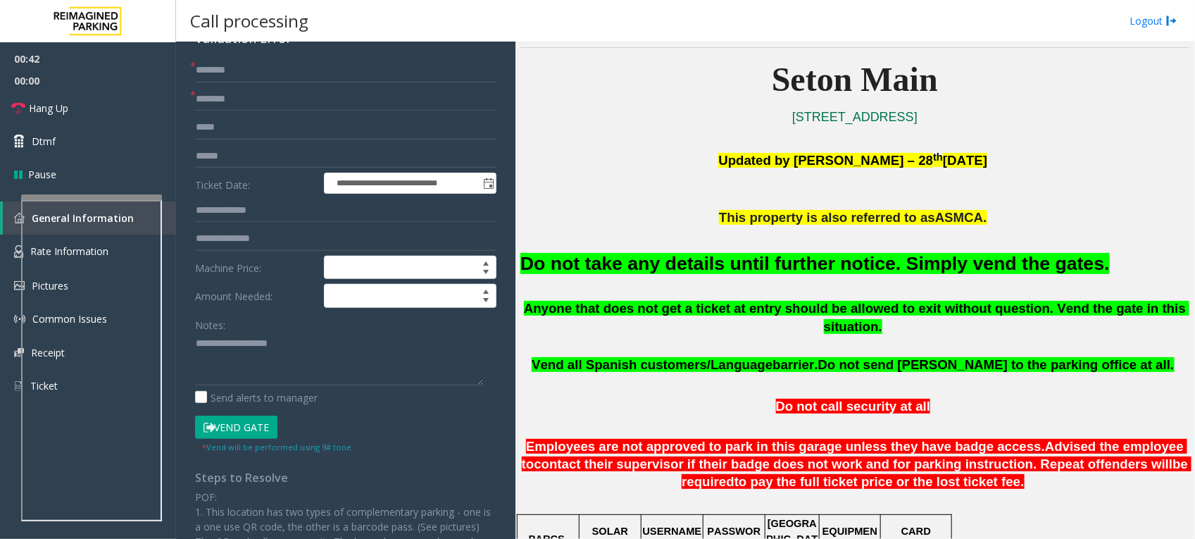
click at [246, 423] on button "Vend Gate" at bounding box center [236, 427] width 82 height 24
click at [279, 71] on input "text" at bounding box center [345, 70] width 301 height 24
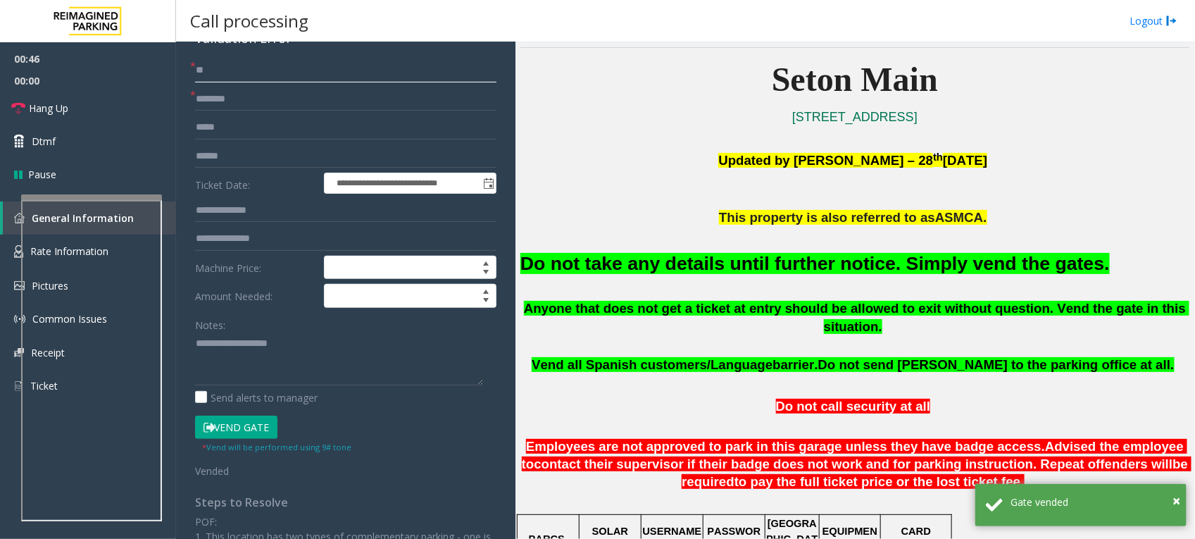
type input "**"
click at [278, 101] on input "text" at bounding box center [345, 99] width 301 height 24
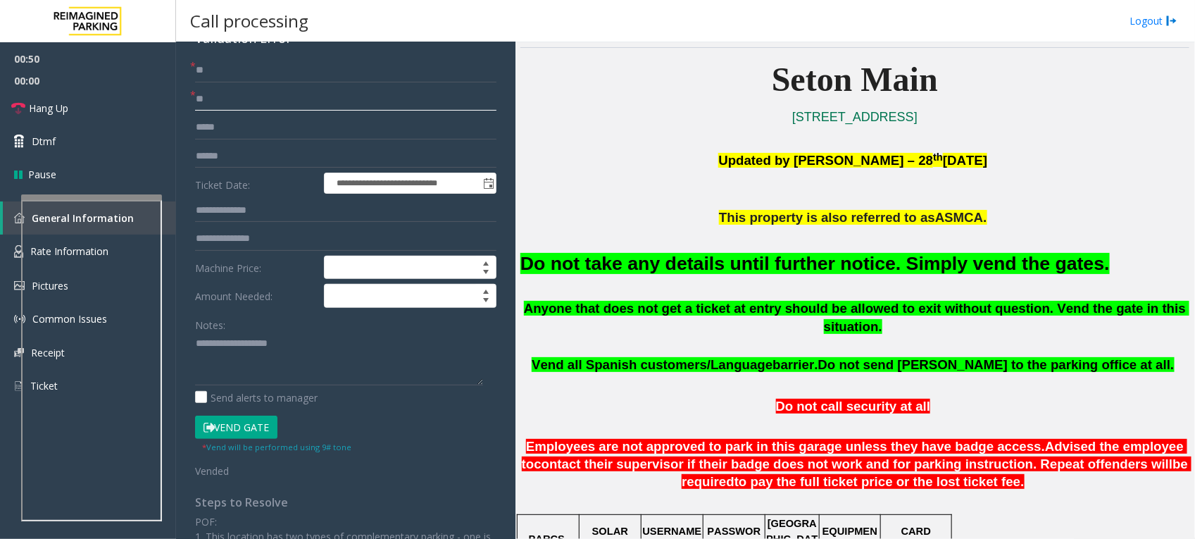
type input "**"
click at [951, 265] on font "Do not take any details until further notice. Simply vend the gates." at bounding box center [814, 263] width 589 height 21
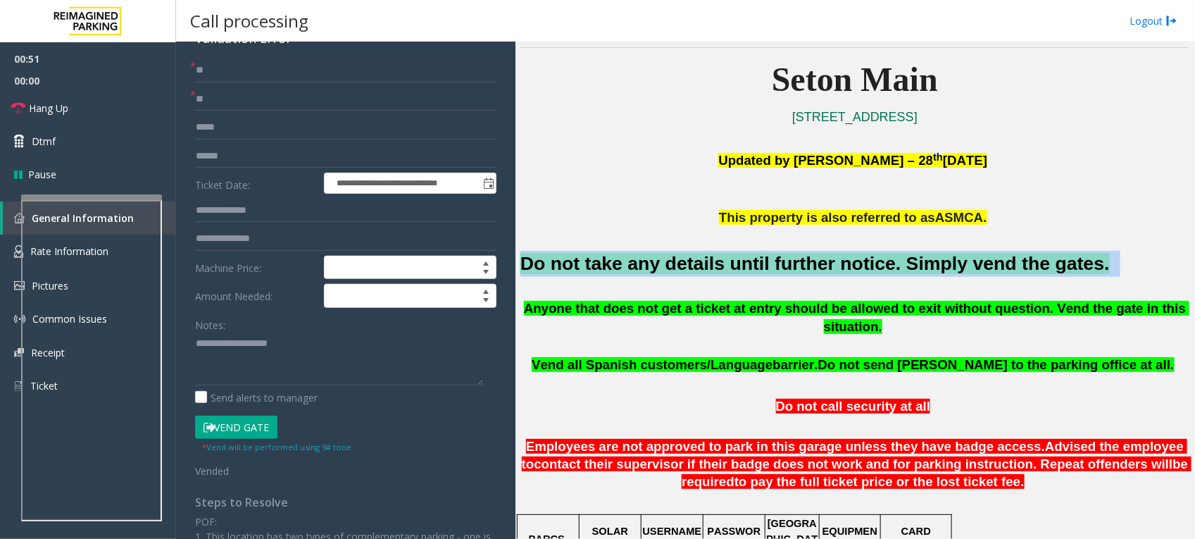
click at [951, 265] on font "Do not take any details until further notice. Simply vend the gates." at bounding box center [814, 263] width 589 height 21
copy h2 "Do not take any details until further notice. Simply vend the gates."
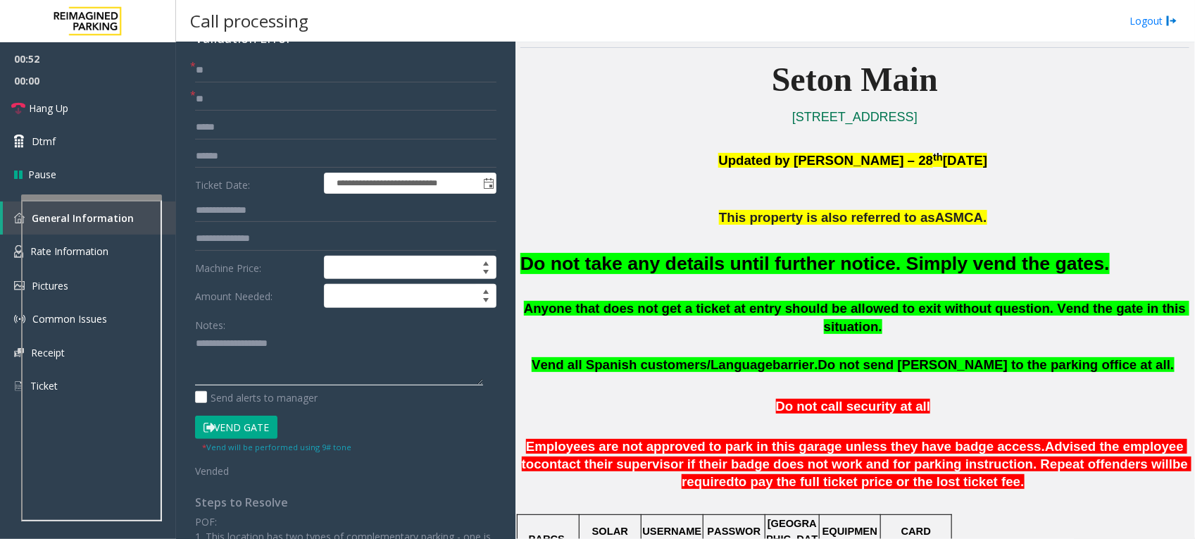
click at [322, 349] on textarea at bounding box center [339, 358] width 288 height 53
paste textarea "**********"
click at [89, 100] on link "Hang Up" at bounding box center [88, 108] width 176 height 33
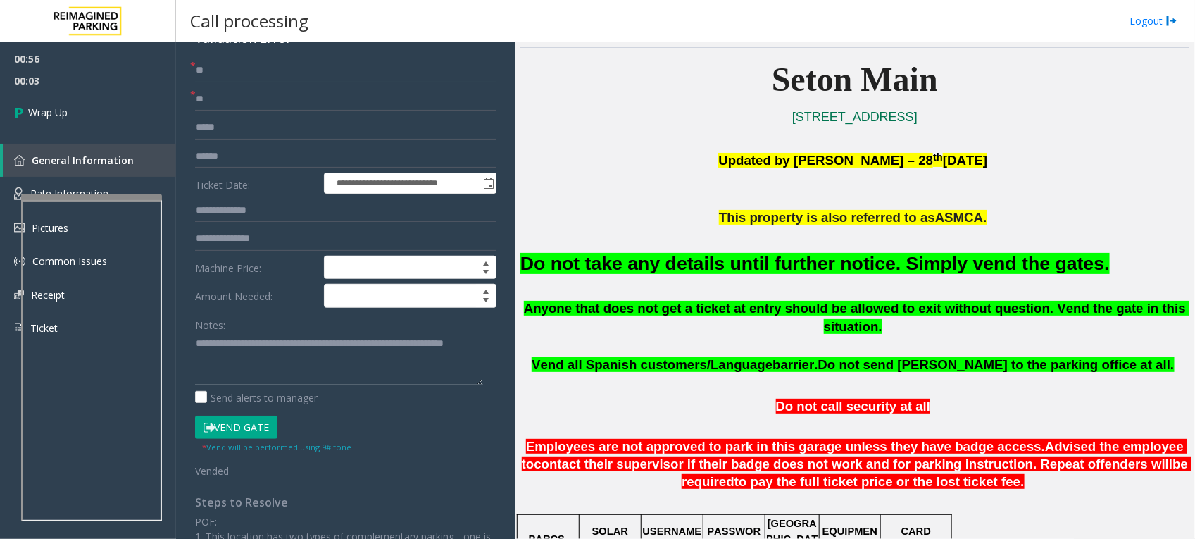
click at [271, 363] on textarea at bounding box center [339, 358] width 288 height 53
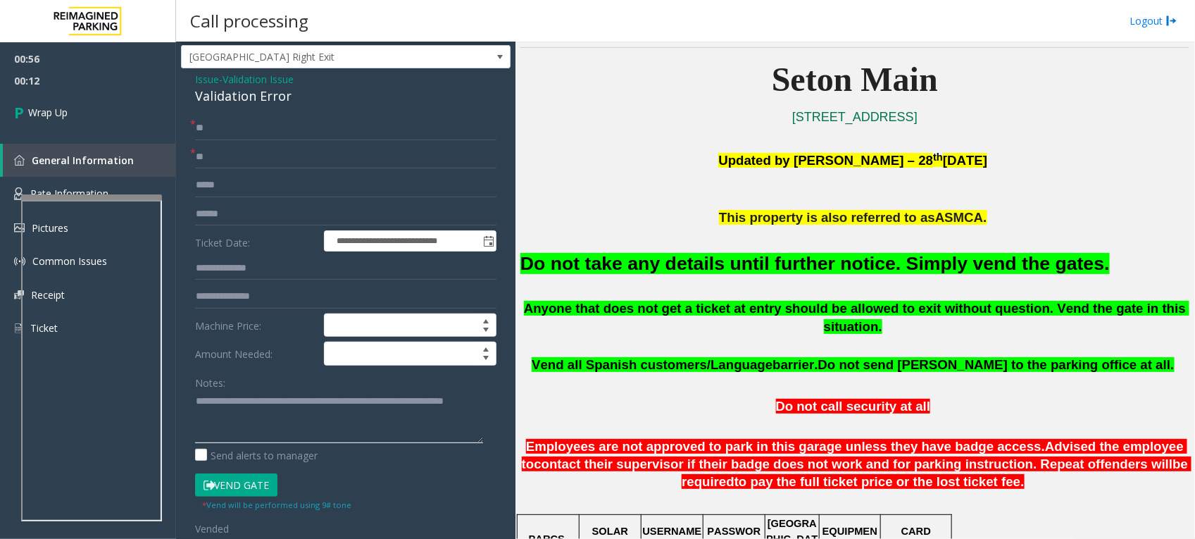
scroll to position [0, 0]
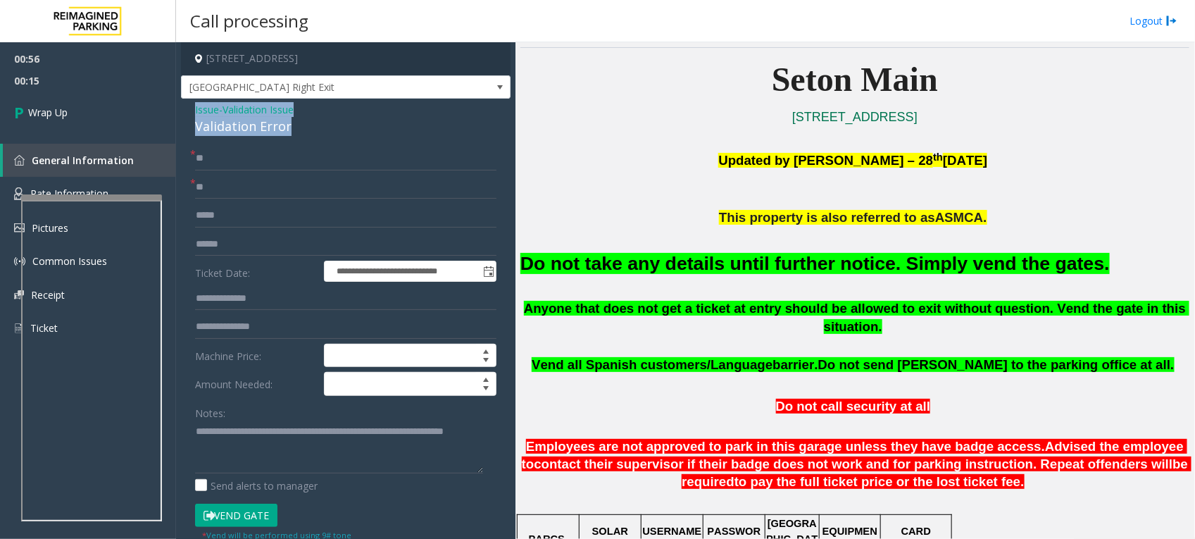
drag, startPoint x: 276, startPoint y: 124, endPoint x: 190, endPoint y: 115, distance: 86.4
copy div "Issue - Validation Issue Validation Error"
click at [208, 435] on textarea at bounding box center [339, 446] width 288 height 53
paste textarea "**********"
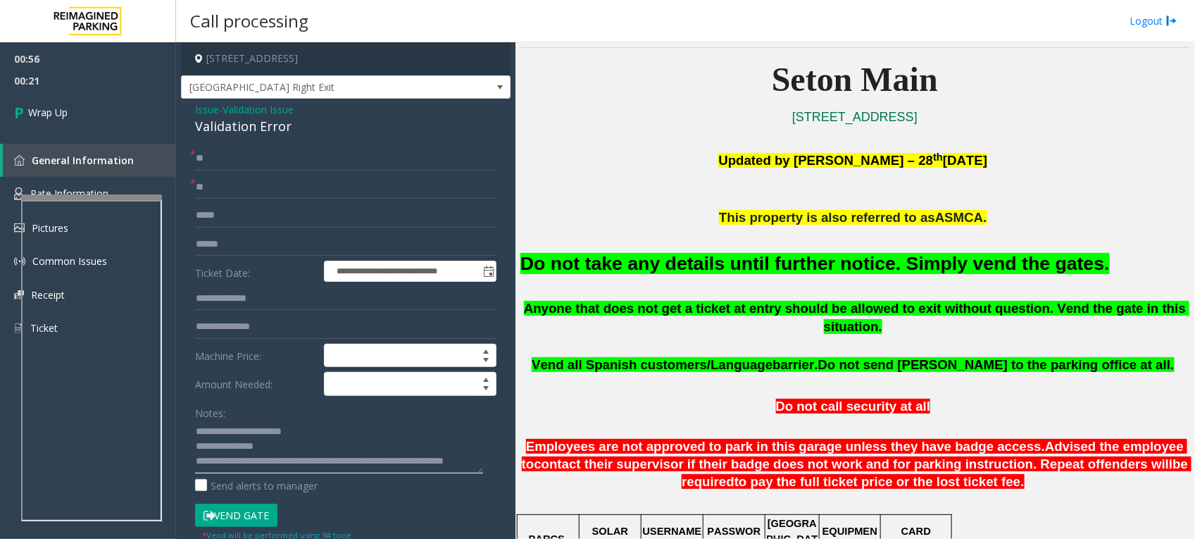
click at [321, 430] on textarea at bounding box center [339, 446] width 288 height 53
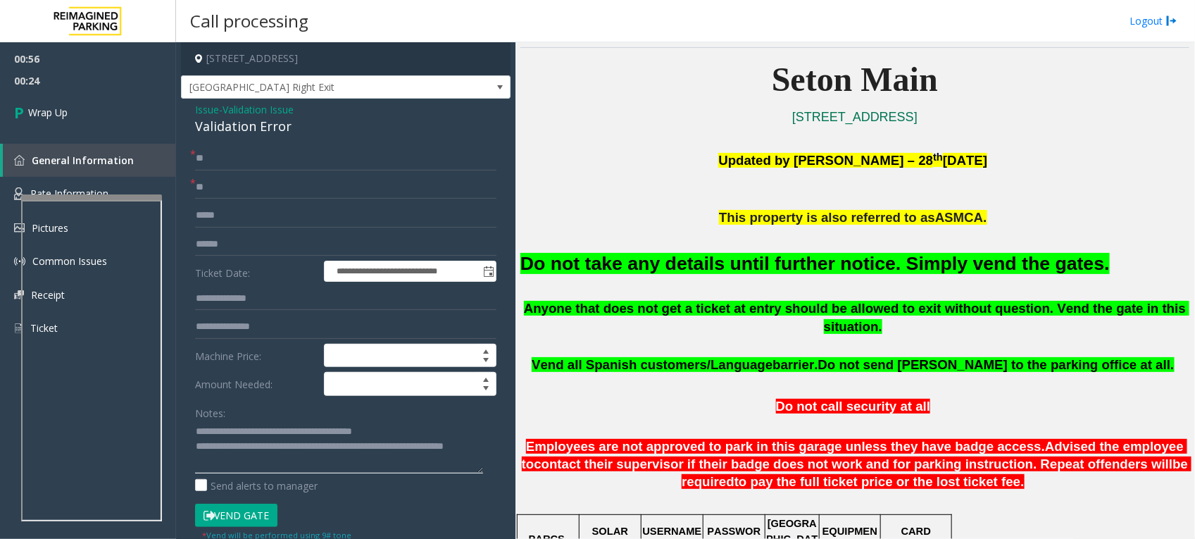
click at [198, 447] on textarea at bounding box center [339, 446] width 288 height 53
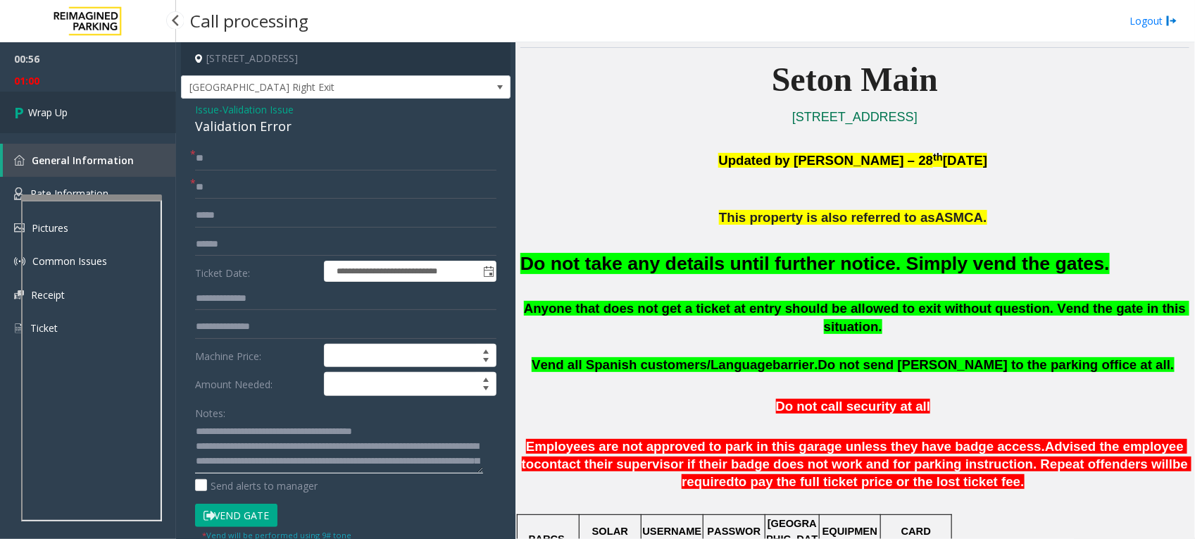
type textarea "**********"
click at [67, 116] on span "Wrap Up" at bounding box center [47, 112] width 39 height 15
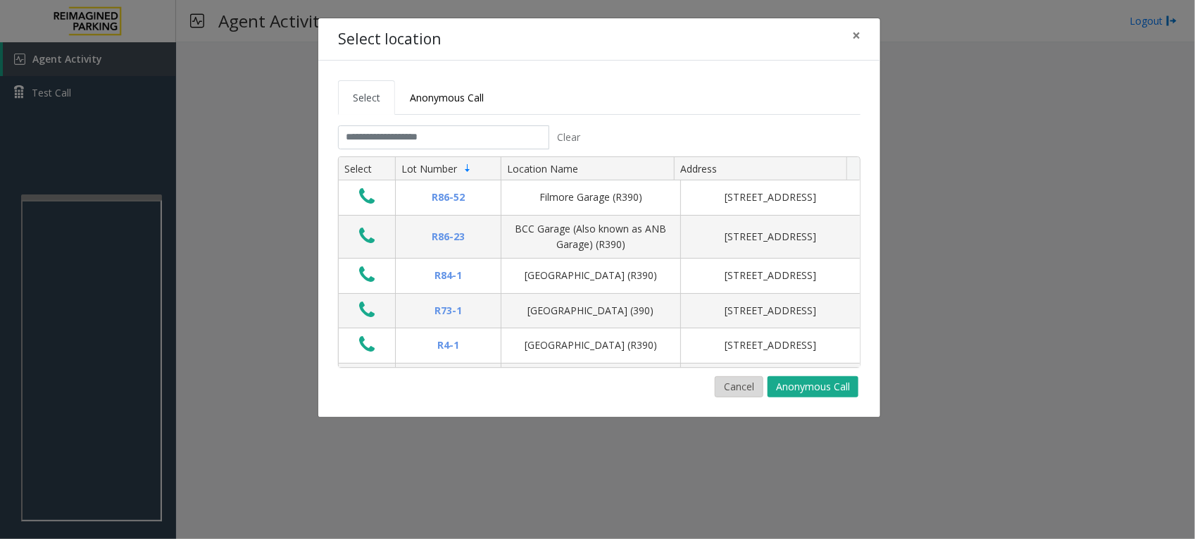
click at [741, 384] on button "Cancel" at bounding box center [739, 386] width 49 height 21
click at [732, 385] on button "Cancel" at bounding box center [739, 386] width 49 height 21
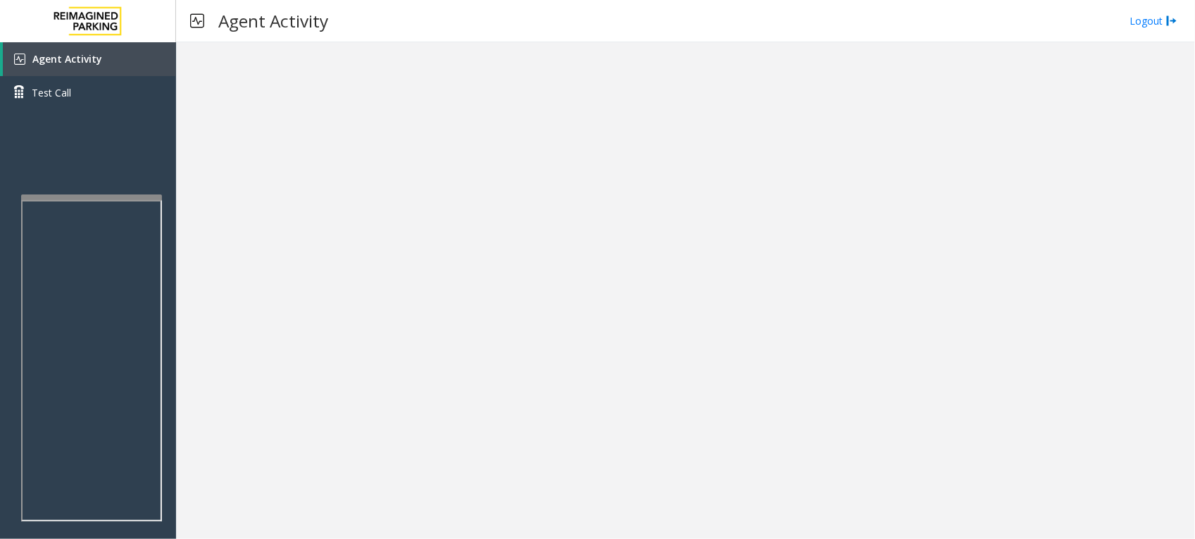
click at [574, 319] on div at bounding box center [685, 290] width 1019 height 496
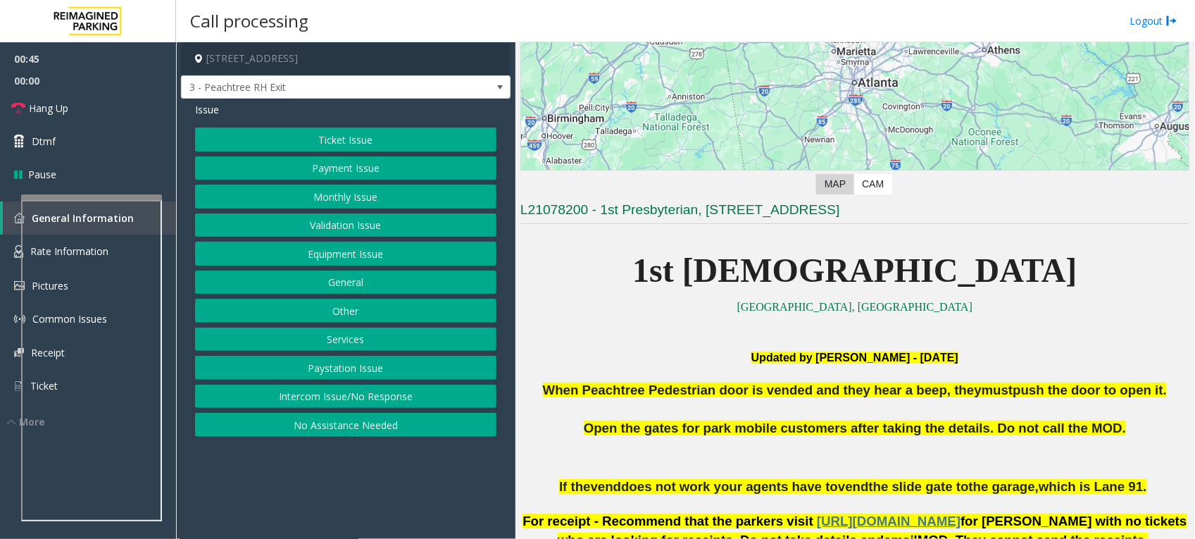
scroll to position [264, 0]
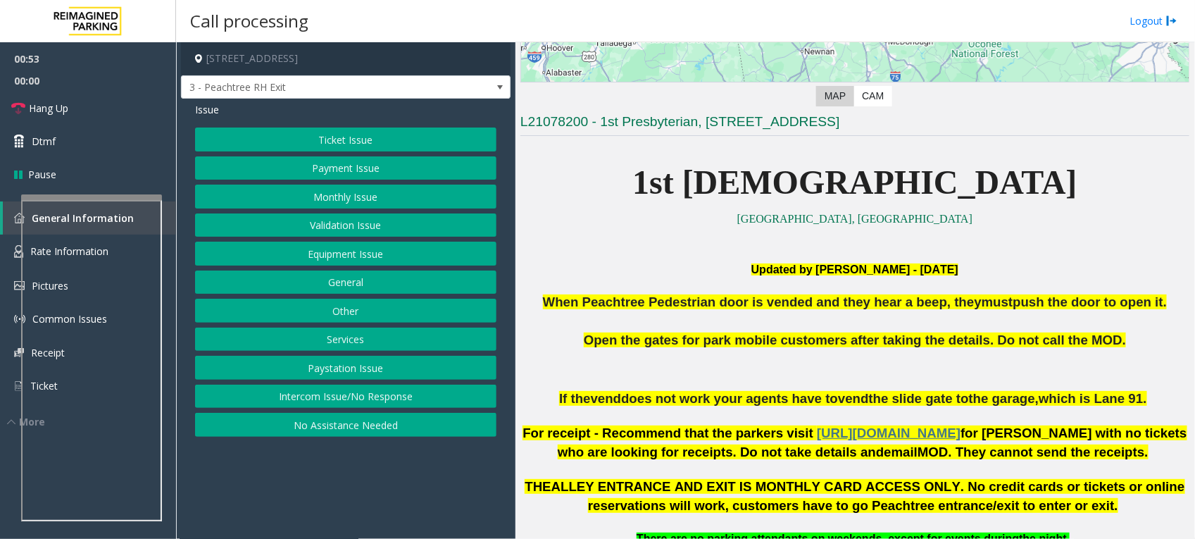
click at [373, 338] on button "Services" at bounding box center [345, 339] width 301 height 24
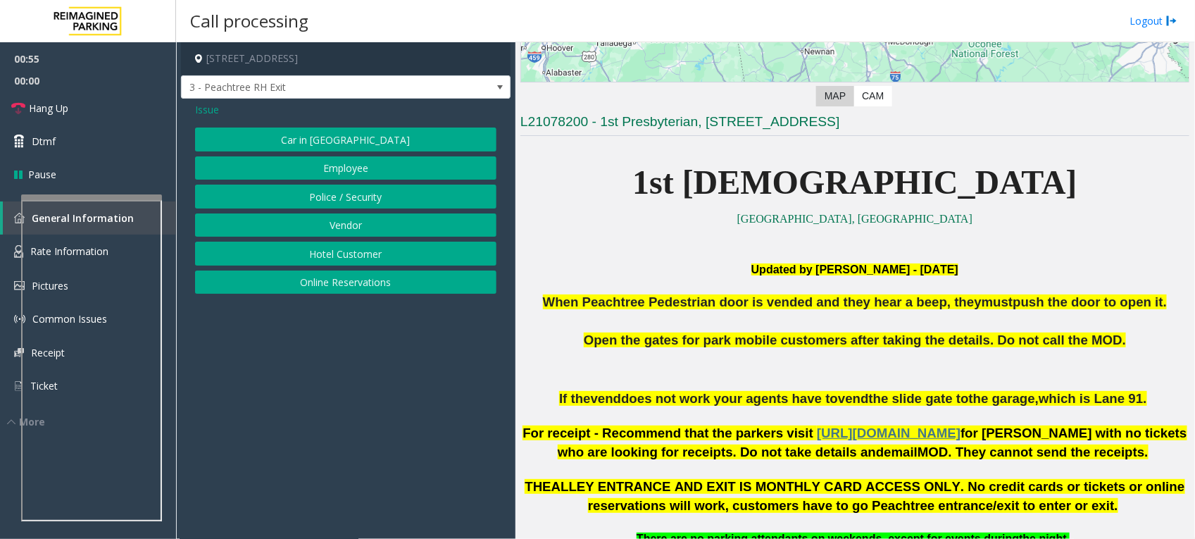
click at [367, 283] on button "Online Reservations" at bounding box center [345, 282] width 301 height 24
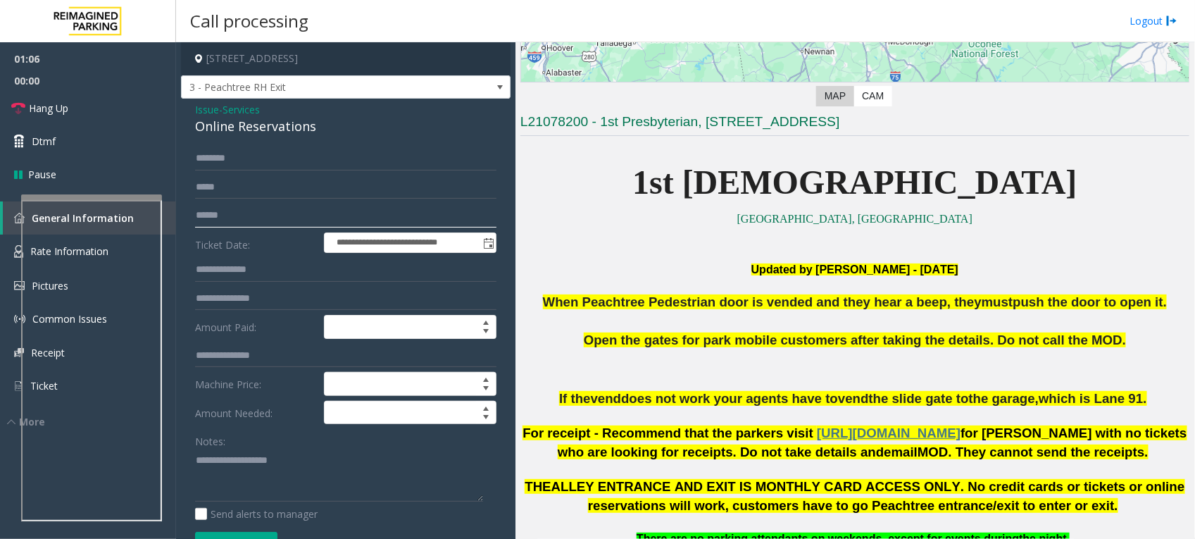
click at [342, 204] on input "text" at bounding box center [345, 216] width 301 height 24
click at [265, 445] on div "Notes:" at bounding box center [345, 465] width 301 height 73
click at [273, 449] on textarea at bounding box center [339, 475] width 288 height 53
click at [282, 156] on input "text" at bounding box center [345, 158] width 301 height 24
drag, startPoint x: 332, startPoint y: 125, endPoint x: 184, endPoint y: 110, distance: 148.7
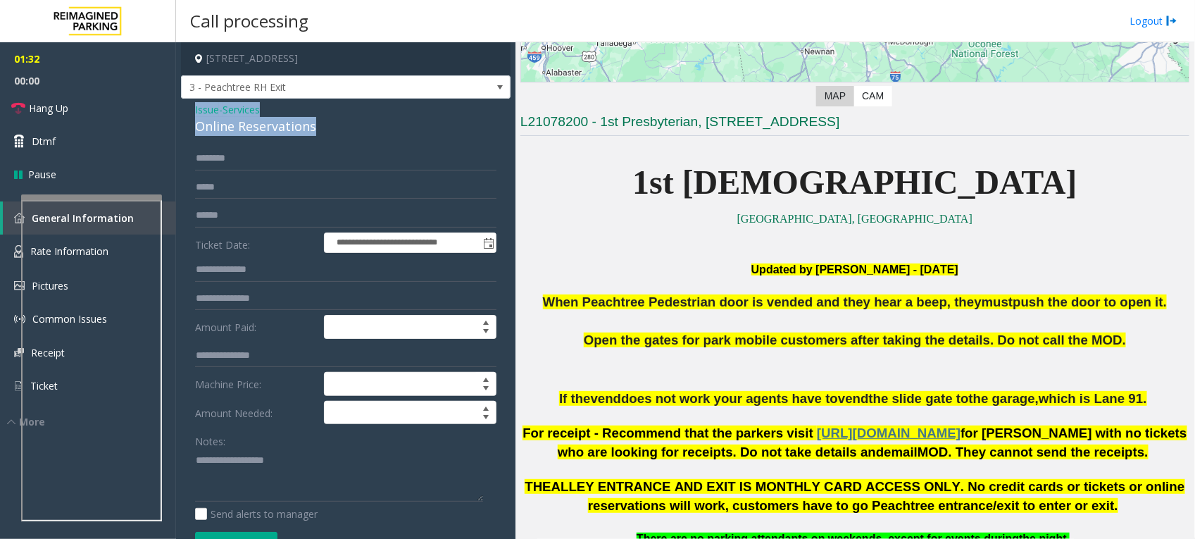
copy div "Issue - Services Online Reservations"
drag, startPoint x: 201, startPoint y: 463, endPoint x: 217, endPoint y: 461, distance: 16.3
click at [201, 463] on textarea at bounding box center [339, 475] width 288 height 53
paste textarea "**********"
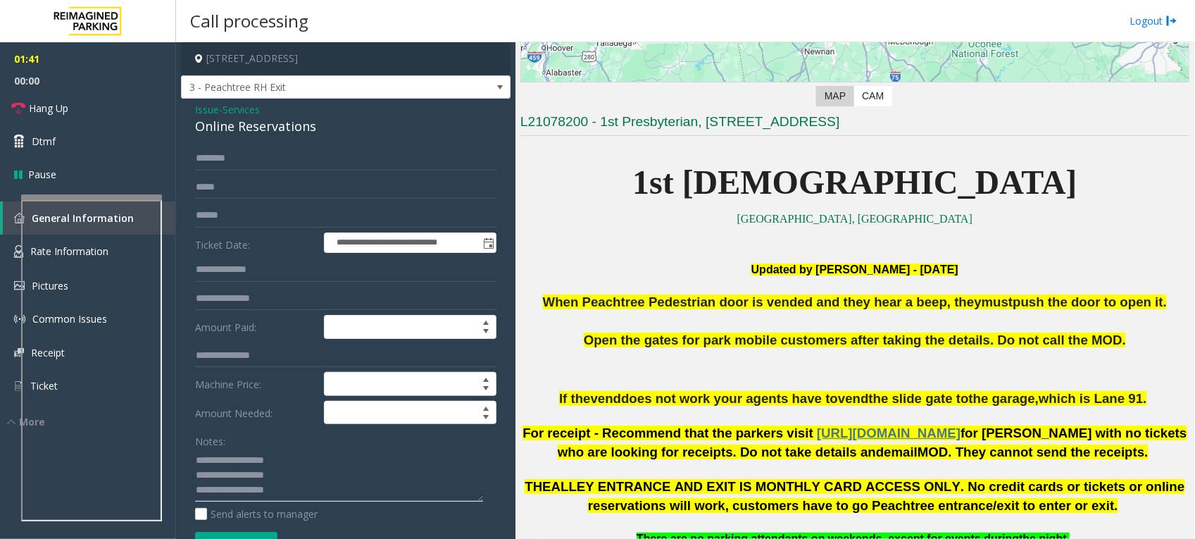
click at [358, 494] on textarea at bounding box center [339, 475] width 288 height 53
type textarea "**********"
click at [249, 157] on input "text" at bounding box center [345, 158] width 301 height 24
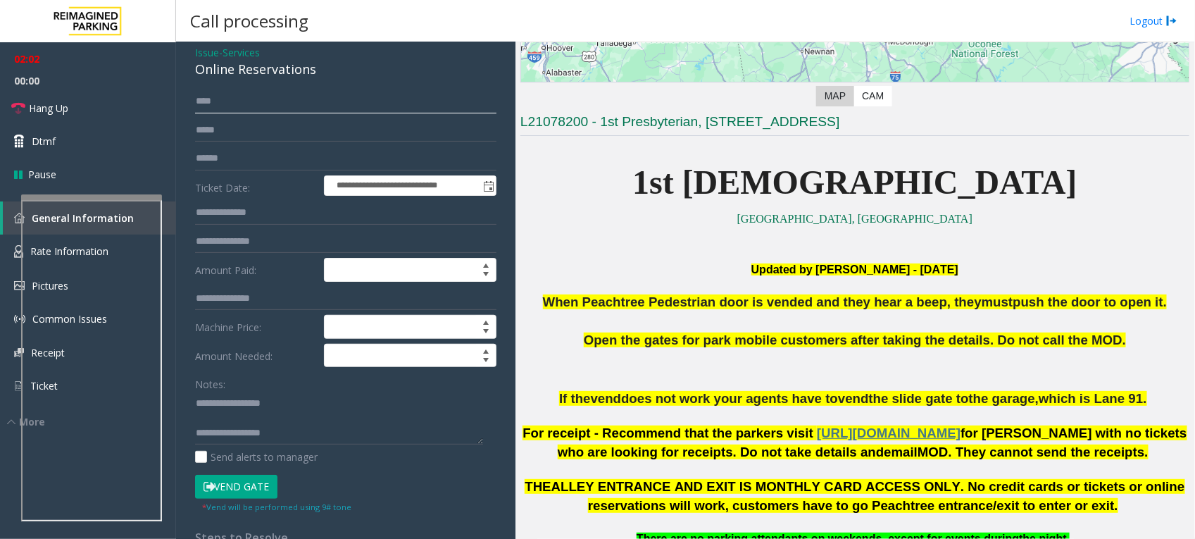
scroll to position [88, 0]
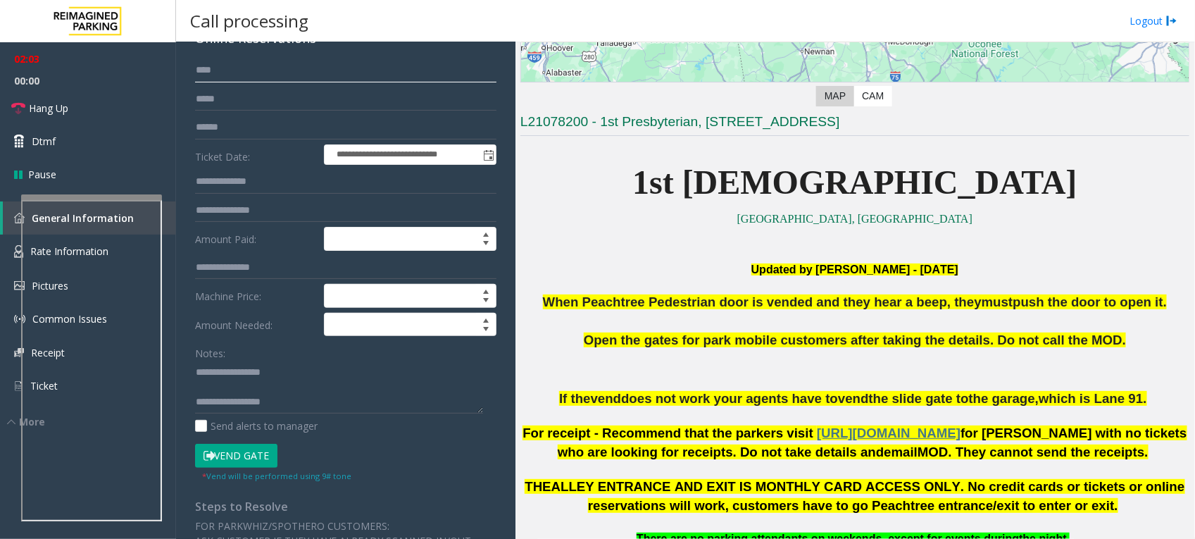
type input "****"
click at [354, 389] on textarea at bounding box center [339, 387] width 288 height 53
click at [251, 455] on button "Vend Gate" at bounding box center [236, 456] width 82 height 24
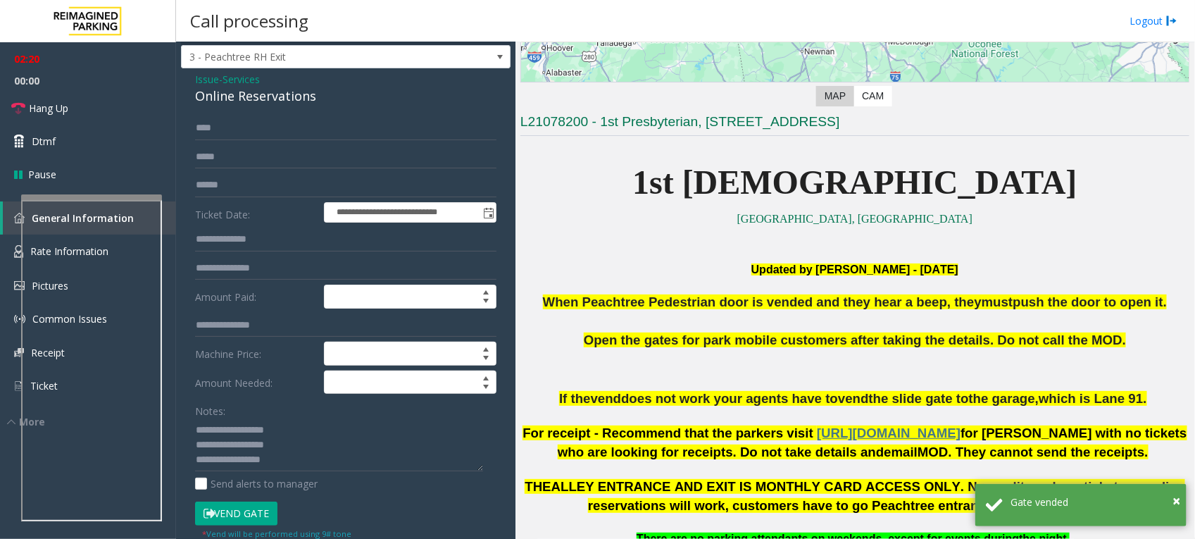
scroll to position [0, 0]
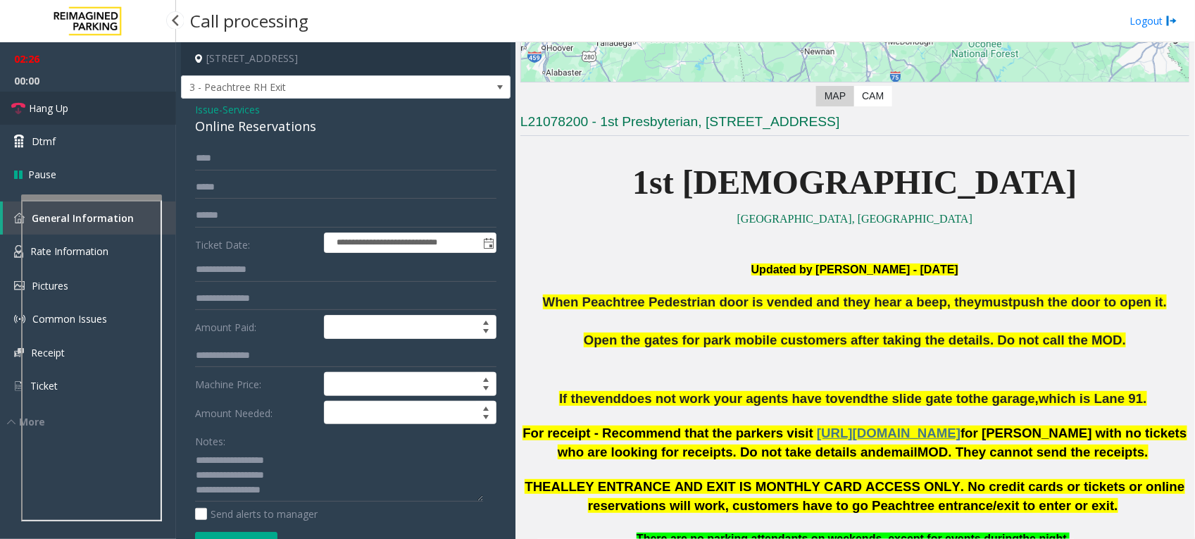
click at [39, 101] on span "Hang Up" at bounding box center [48, 108] width 39 height 15
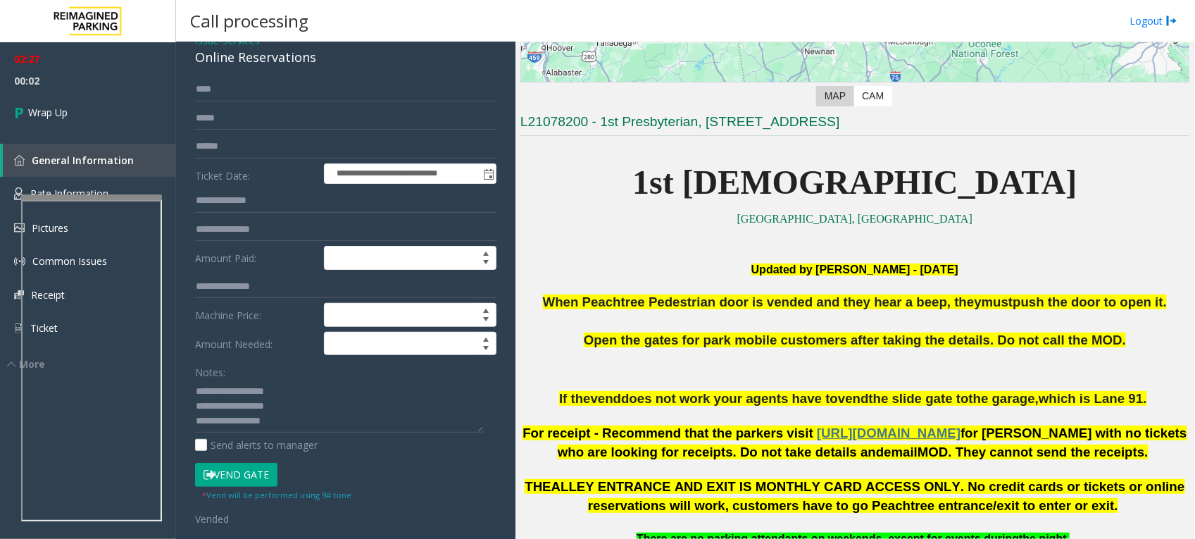
scroll to position [176, 0]
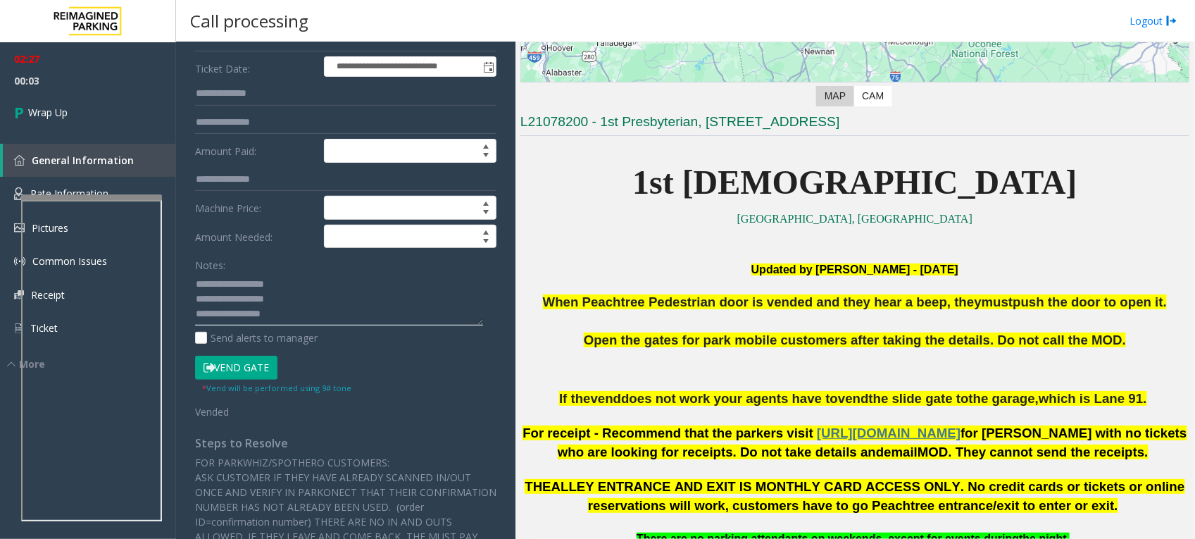
click at [331, 306] on textarea at bounding box center [339, 299] width 288 height 53
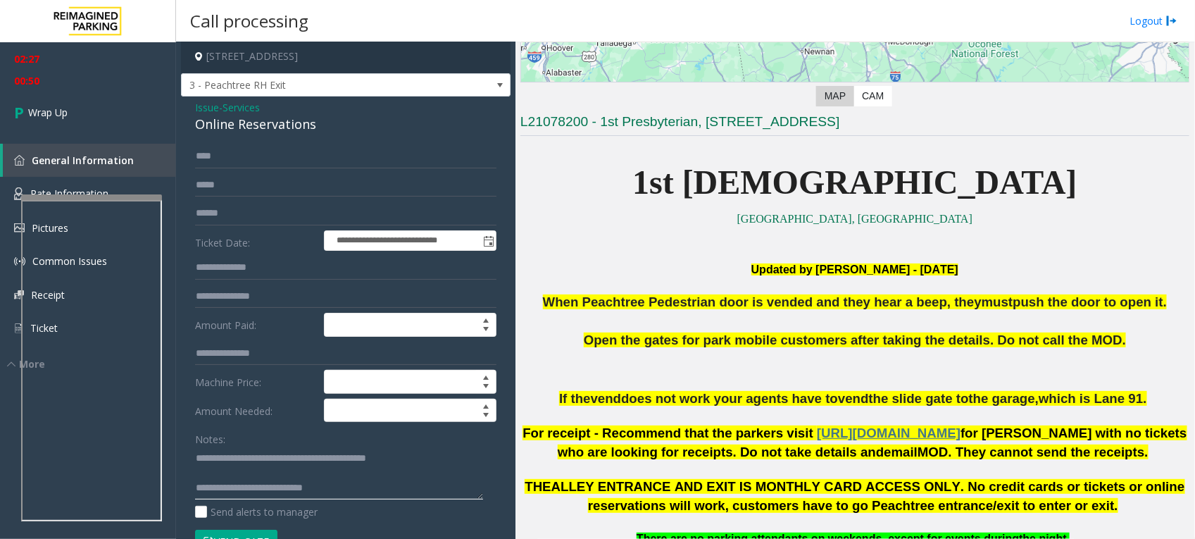
scroll to position [0, 0]
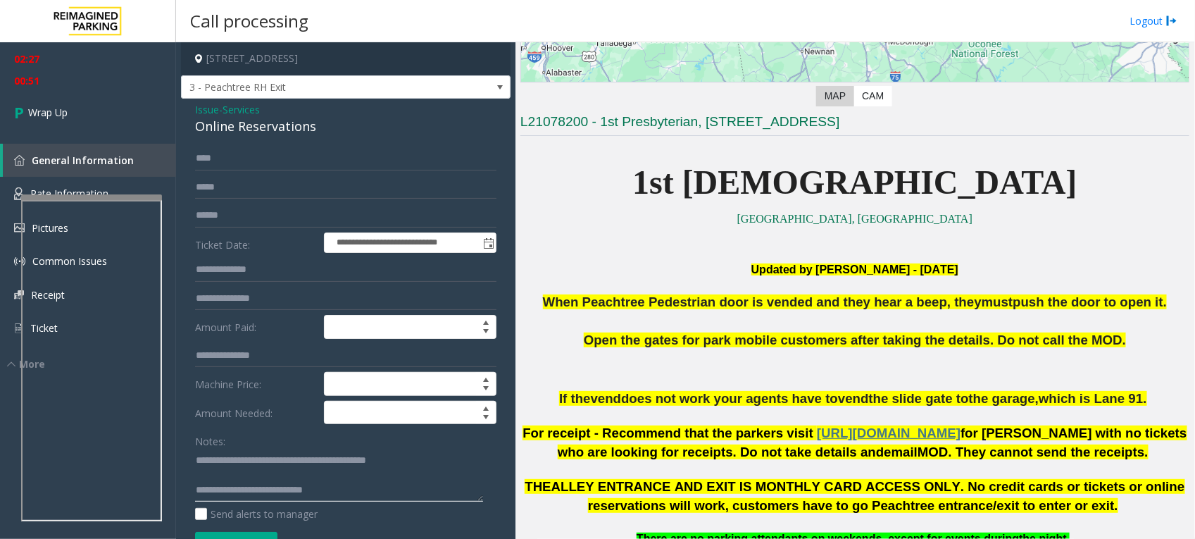
type textarea "**********"
click at [269, 272] on input "text" at bounding box center [345, 270] width 301 height 24
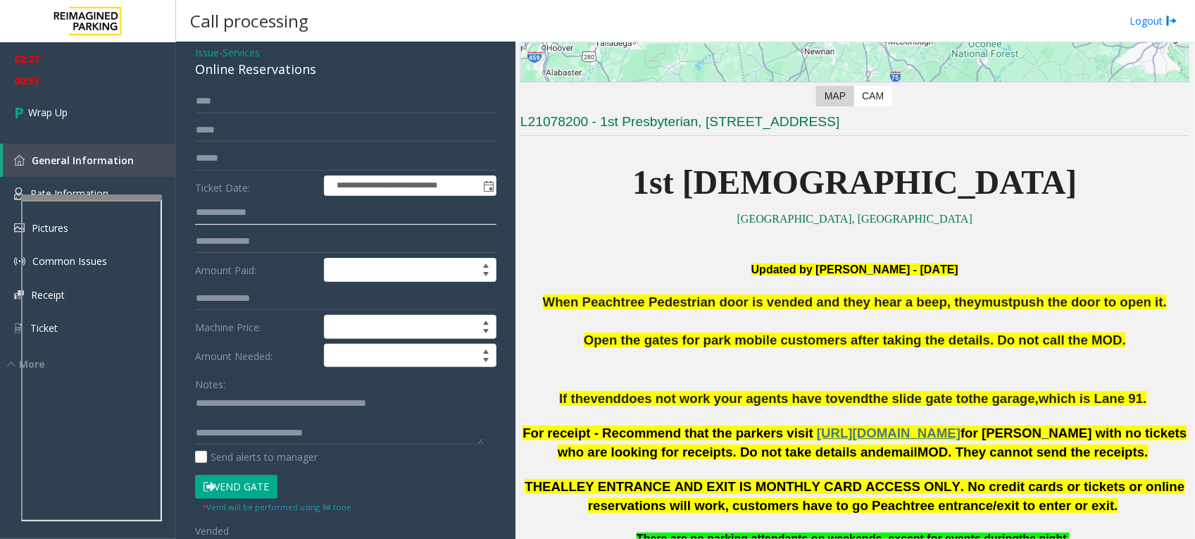
scroll to position [88, 0]
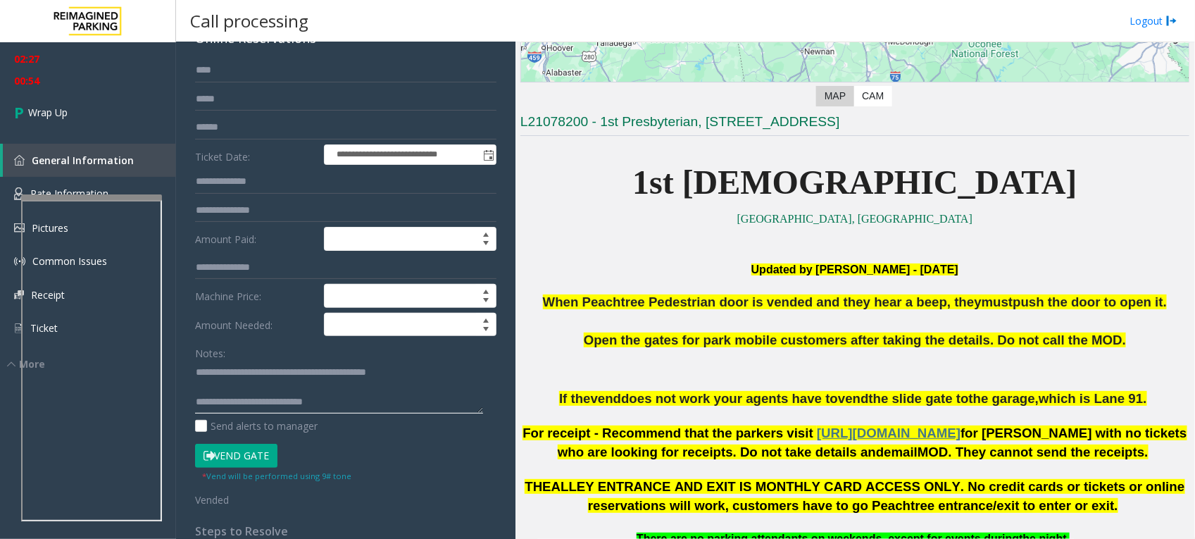
click at [384, 392] on textarea at bounding box center [339, 387] width 288 height 53
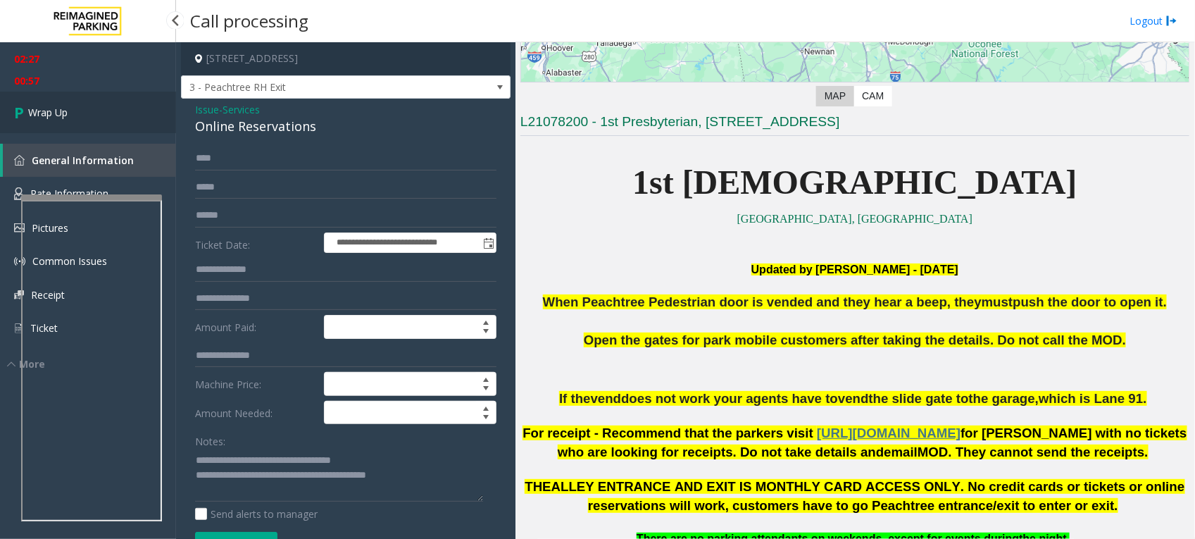
click at [51, 107] on span "Wrap Up" at bounding box center [47, 112] width 39 height 15
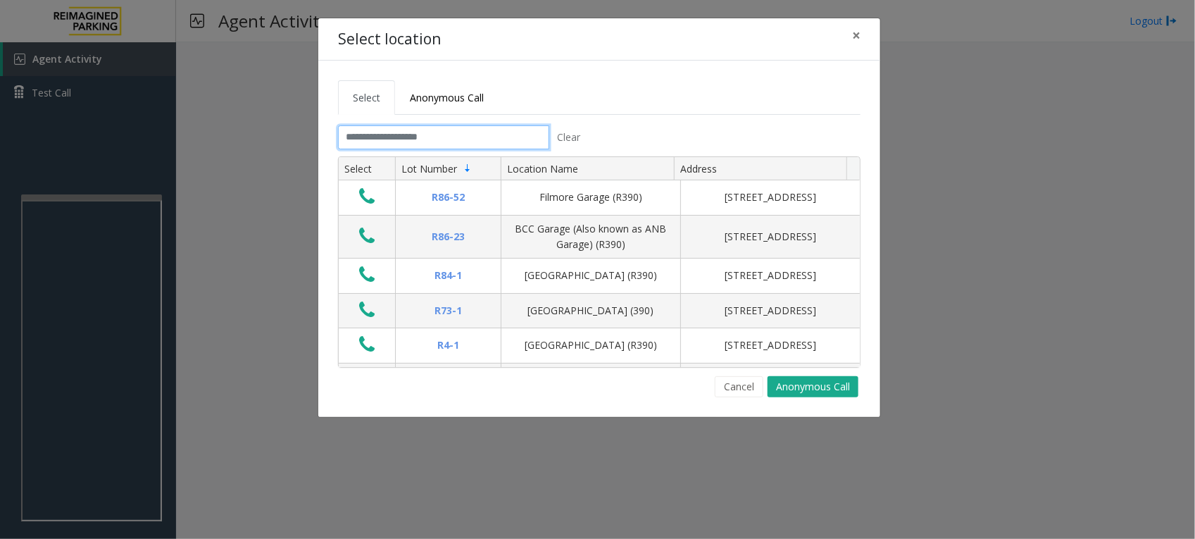
click at [521, 134] on input "text" at bounding box center [443, 137] width 211 height 24
click at [734, 384] on button "Cancel" at bounding box center [739, 386] width 49 height 21
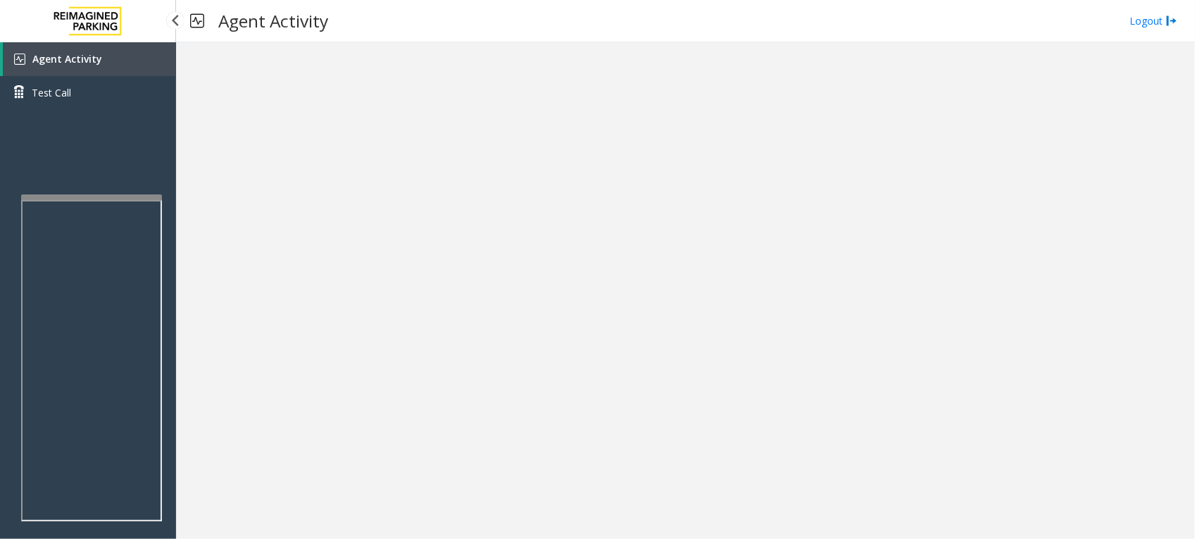
click at [90, 145] on div "Agent Activity Test Call" at bounding box center [88, 311] width 176 height 539
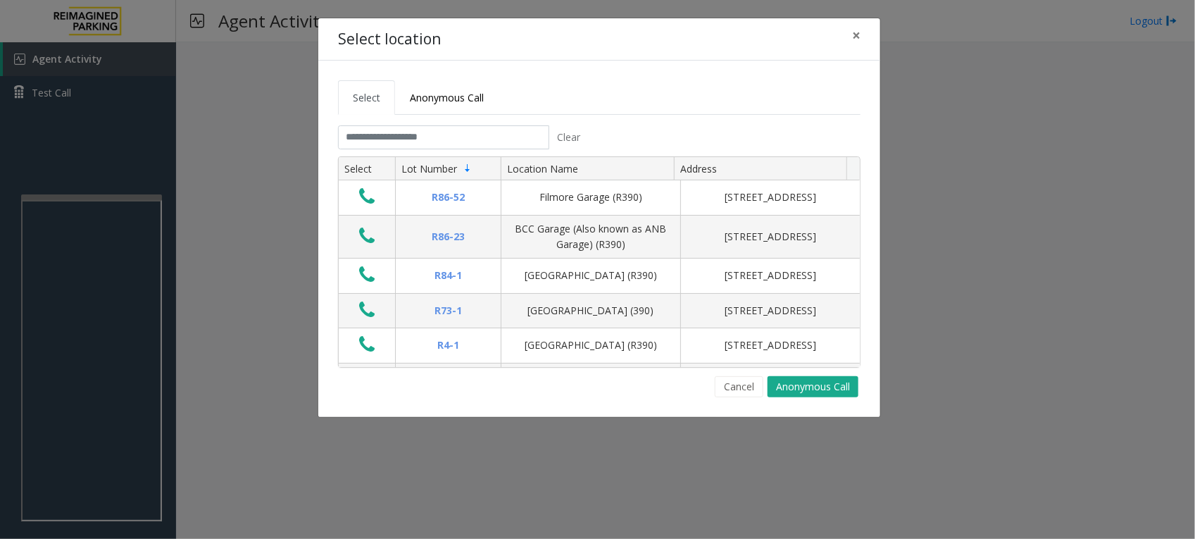
click at [92, 317] on div "Select location × Select Anonymous Call Clear Select Lot Number Location Name A…" at bounding box center [597, 269] width 1195 height 539
click at [731, 384] on button "Cancel" at bounding box center [739, 386] width 49 height 21
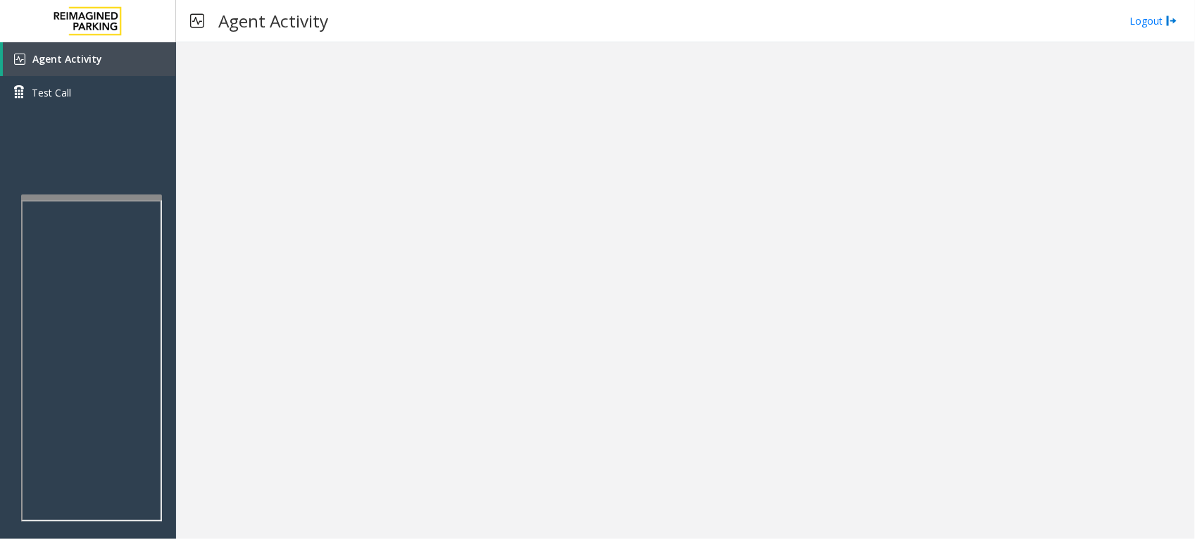
click at [882, 265] on div at bounding box center [685, 290] width 1019 height 496
